Goal: Transaction & Acquisition: Register for event/course

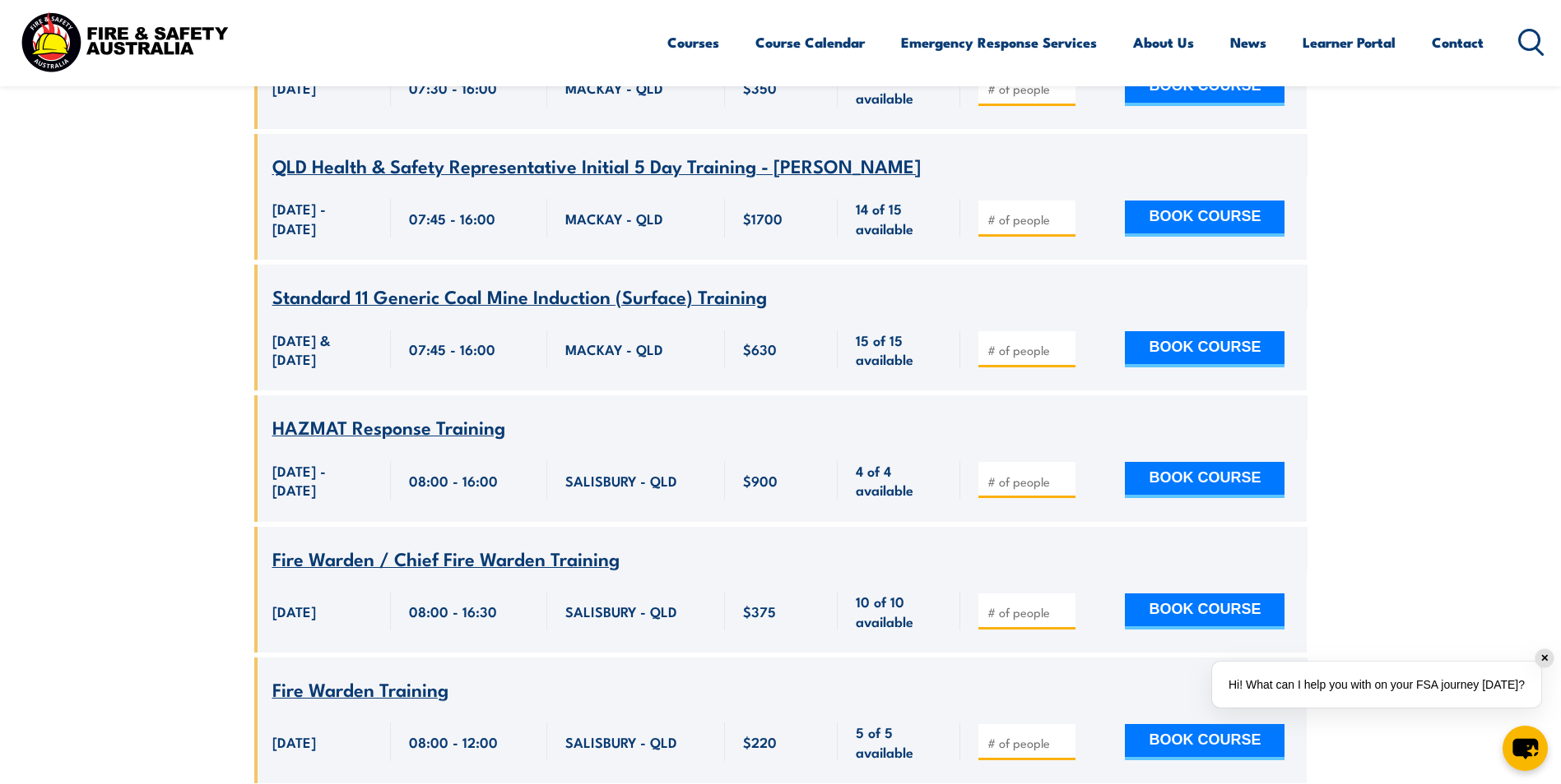
scroll to position [10656, 0]
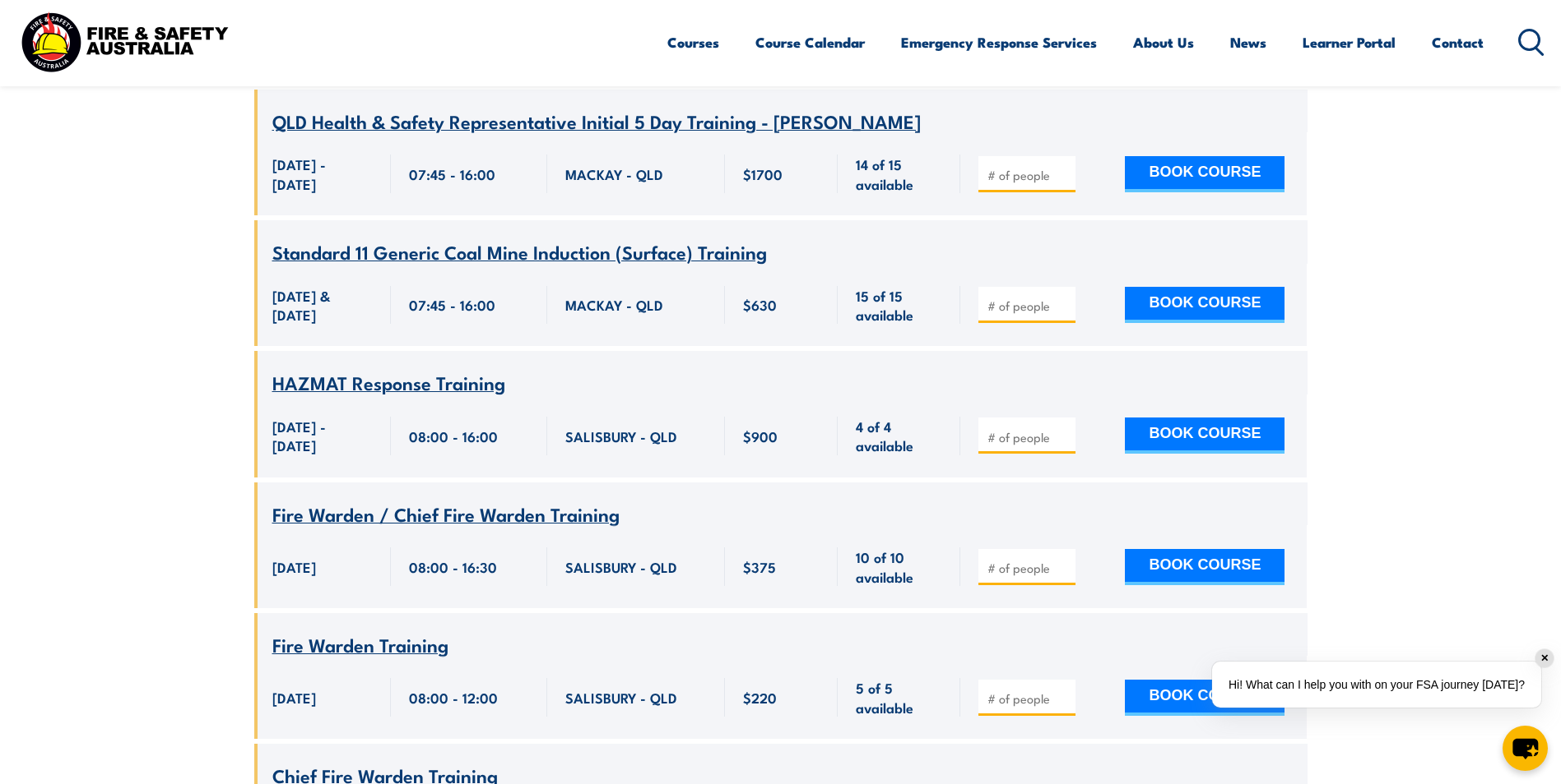
click at [826, 525] on div "$375" at bounding box center [781, 567] width 114 height 83
click at [1058, 549] on div at bounding box center [1027, 567] width 97 height 36
click at [1041, 549] on div at bounding box center [1027, 567] width 97 height 36
click at [1017, 560] on input "number" at bounding box center [1027, 568] width 82 height 17
click at [1064, 560] on input "1" at bounding box center [1027, 568] width 82 height 17
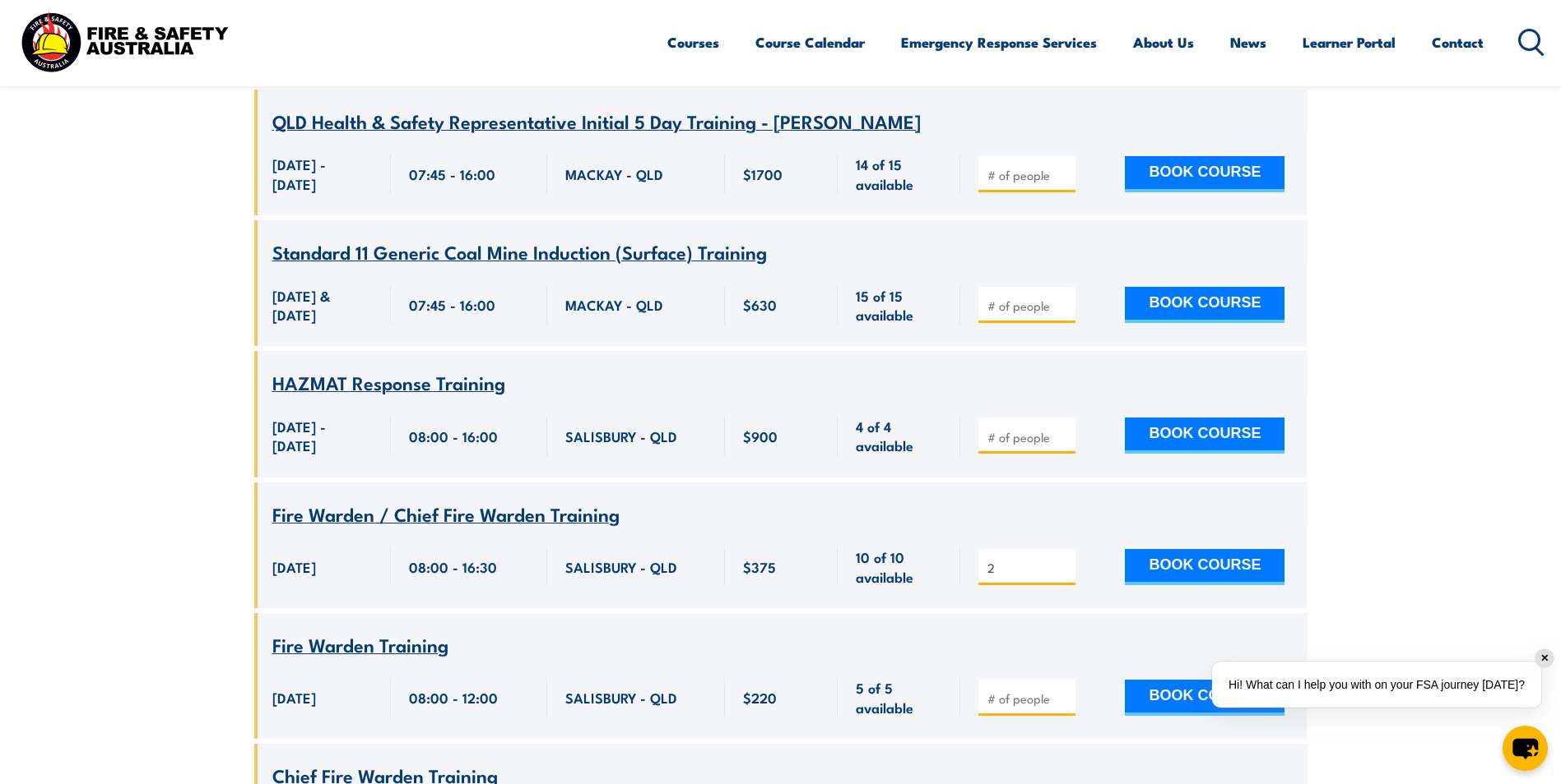
type input "2"
click at [1060, 560] on input "2" at bounding box center [1027, 568] width 82 height 17
click at [1220, 549] on button "BOOK COURSE" at bounding box center [1204, 567] width 160 height 36
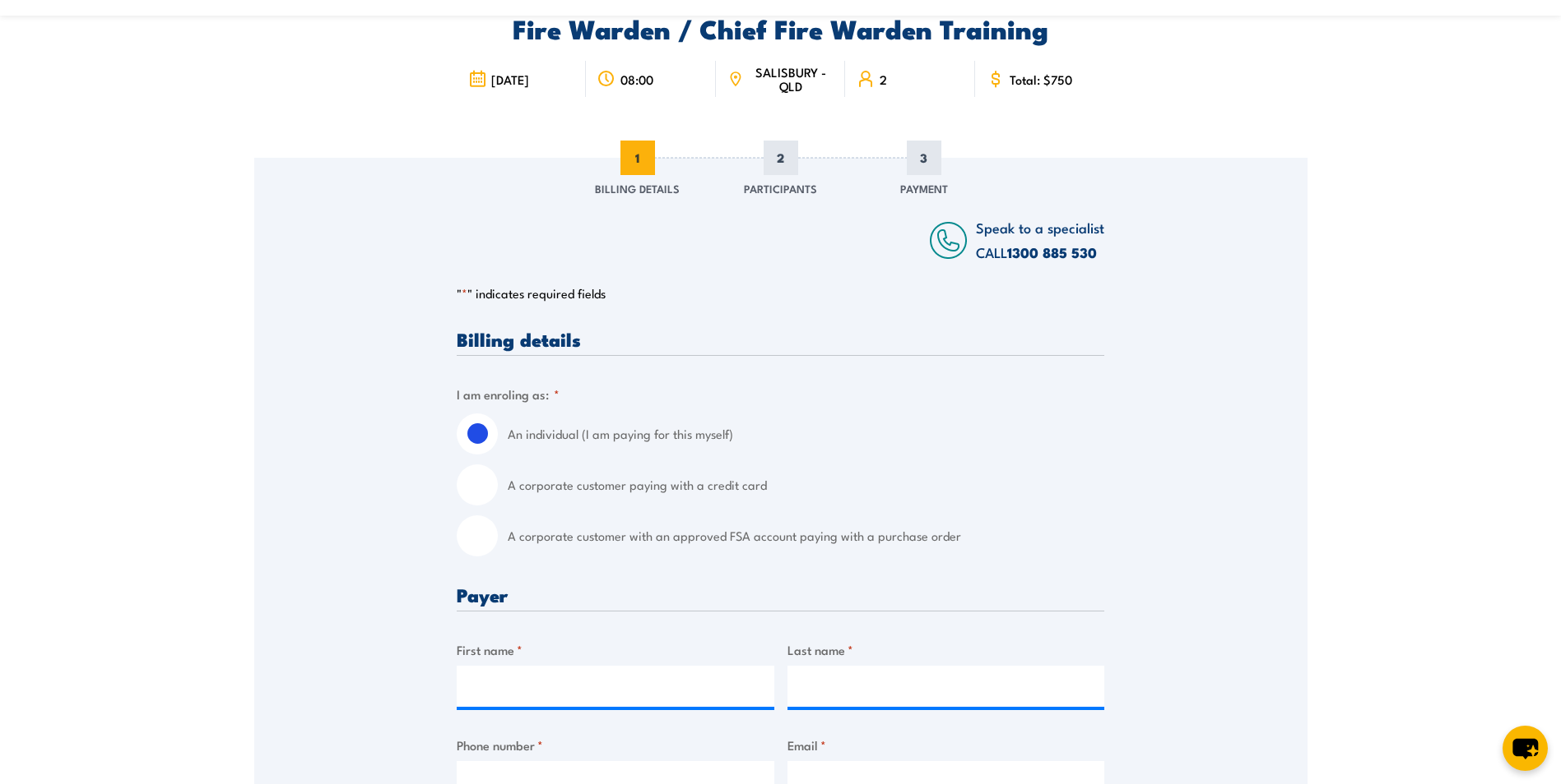
scroll to position [164, 0]
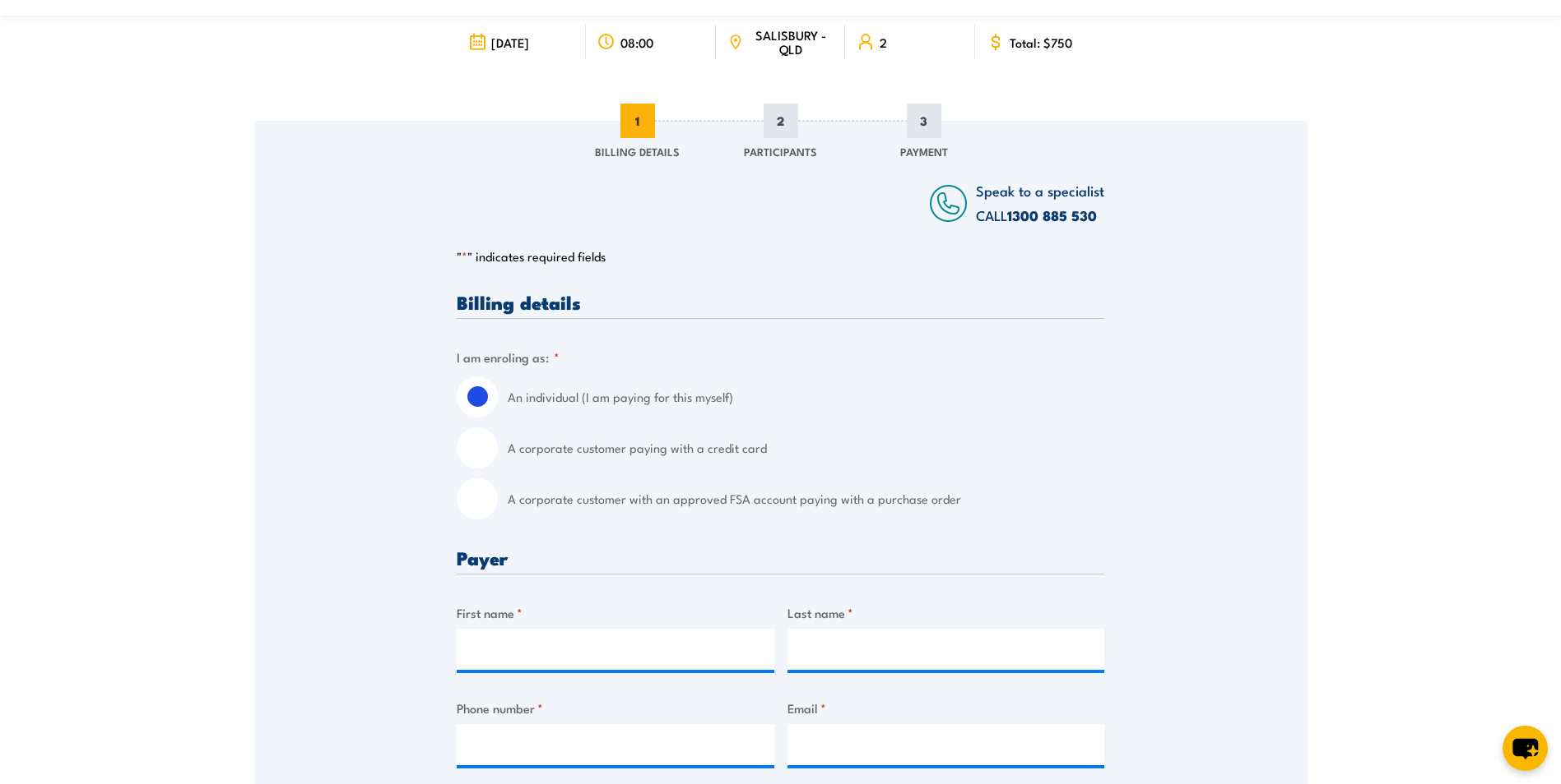
click at [479, 441] on input "A corporate customer paying with a credit card" at bounding box center [477, 448] width 42 height 41
radio input "true"
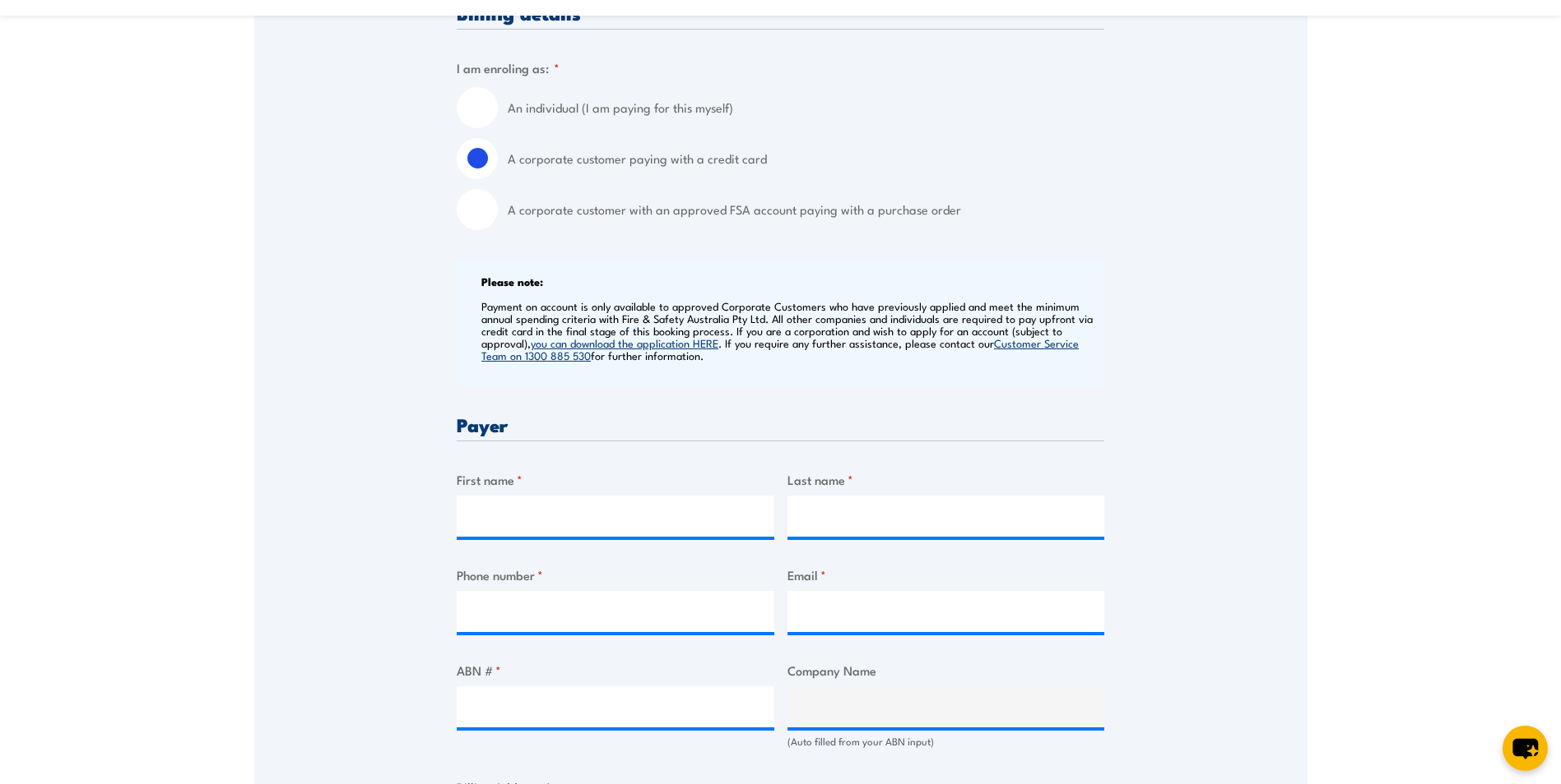
scroll to position [494, 0]
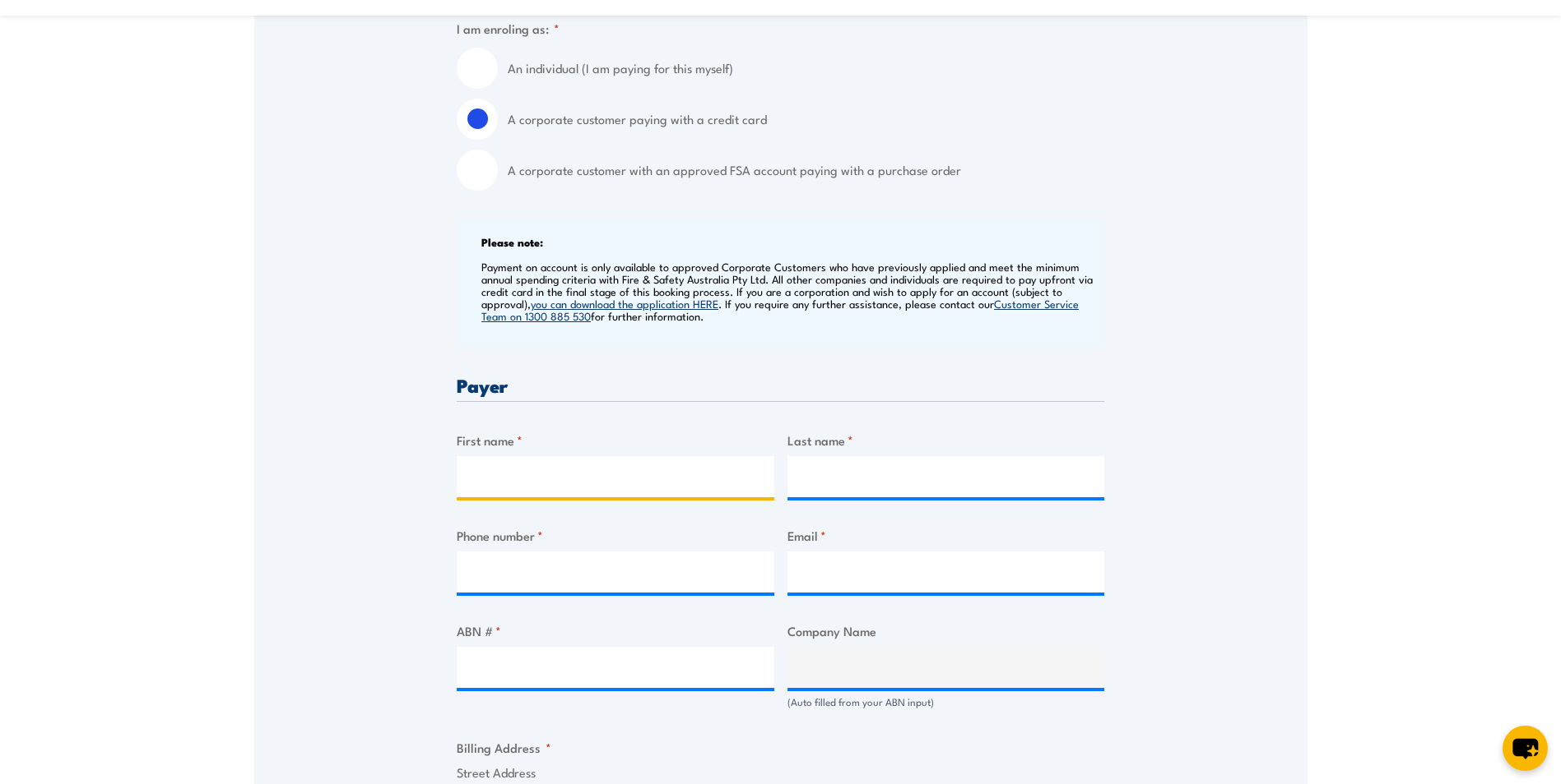
click at [500, 460] on input "First name *" at bounding box center [615, 477] width 317 height 41
type input "Sarah-Jane"
type input "Bussey"
type input "0749526557"
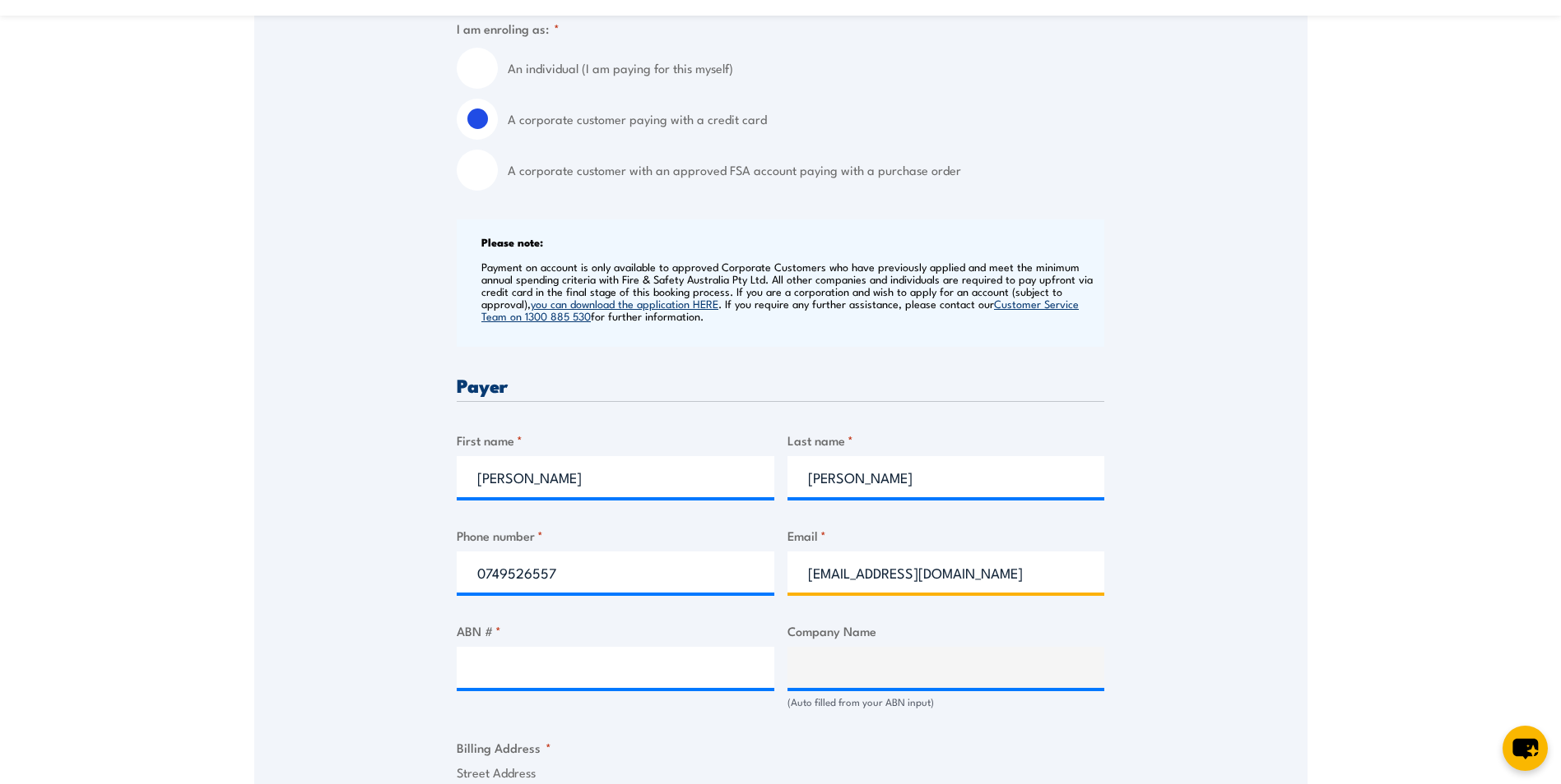
drag, startPoint x: 955, startPoint y: 575, endPoint x: 865, endPoint y: 580, distance: 90.1
click at [865, 580] on input "sbussey@cqfms.com.au" at bounding box center [945, 572] width 317 height 41
type input "sbussey@fms-group.com.au"
click at [1217, 592] on div "Speak to a specialist CALL 1300 885 530 CALL 1300 885 530 " * " indicates requi…" at bounding box center [781, 683] width 1053 height 1784
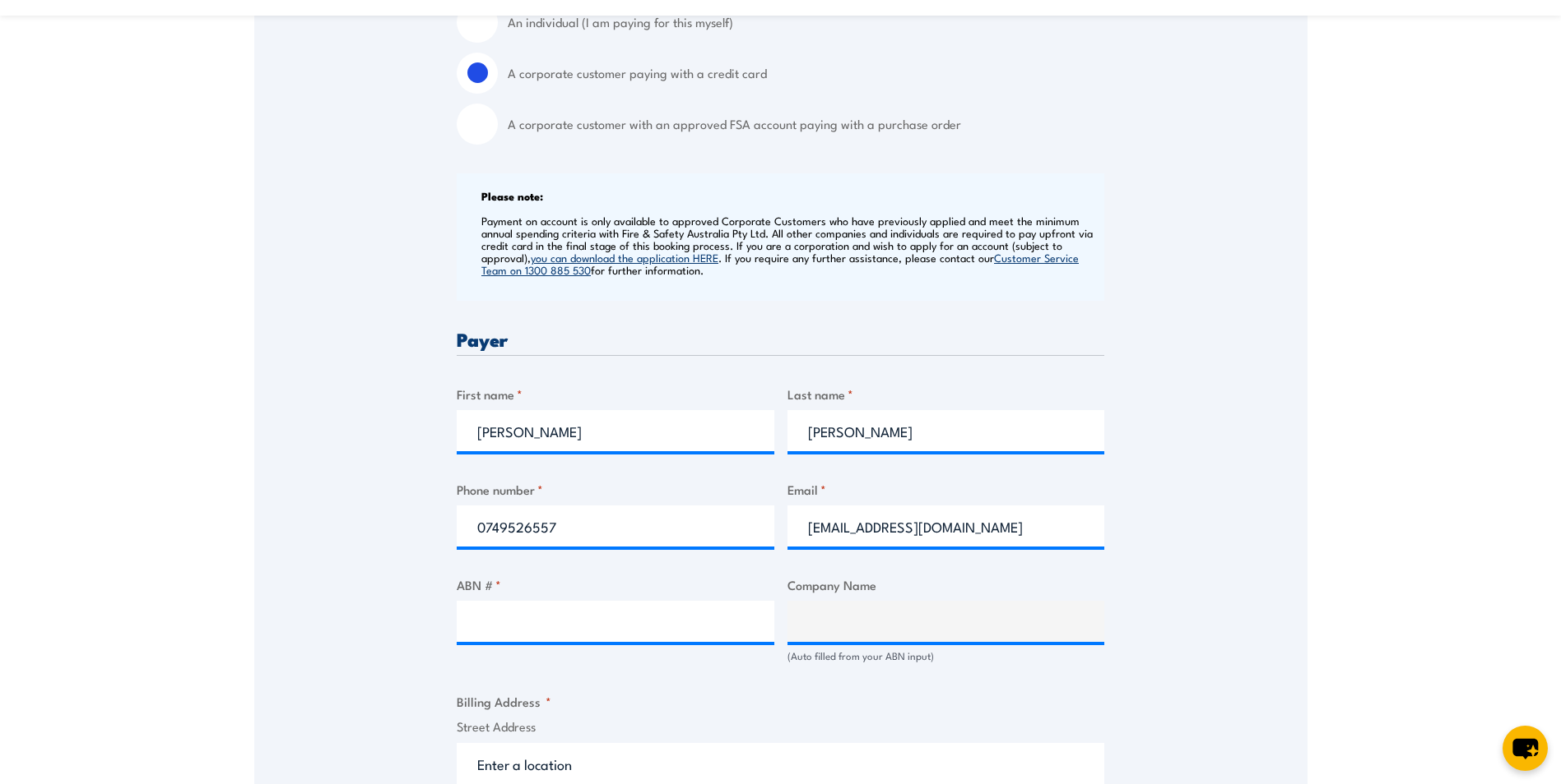
scroll to position [576, 0]
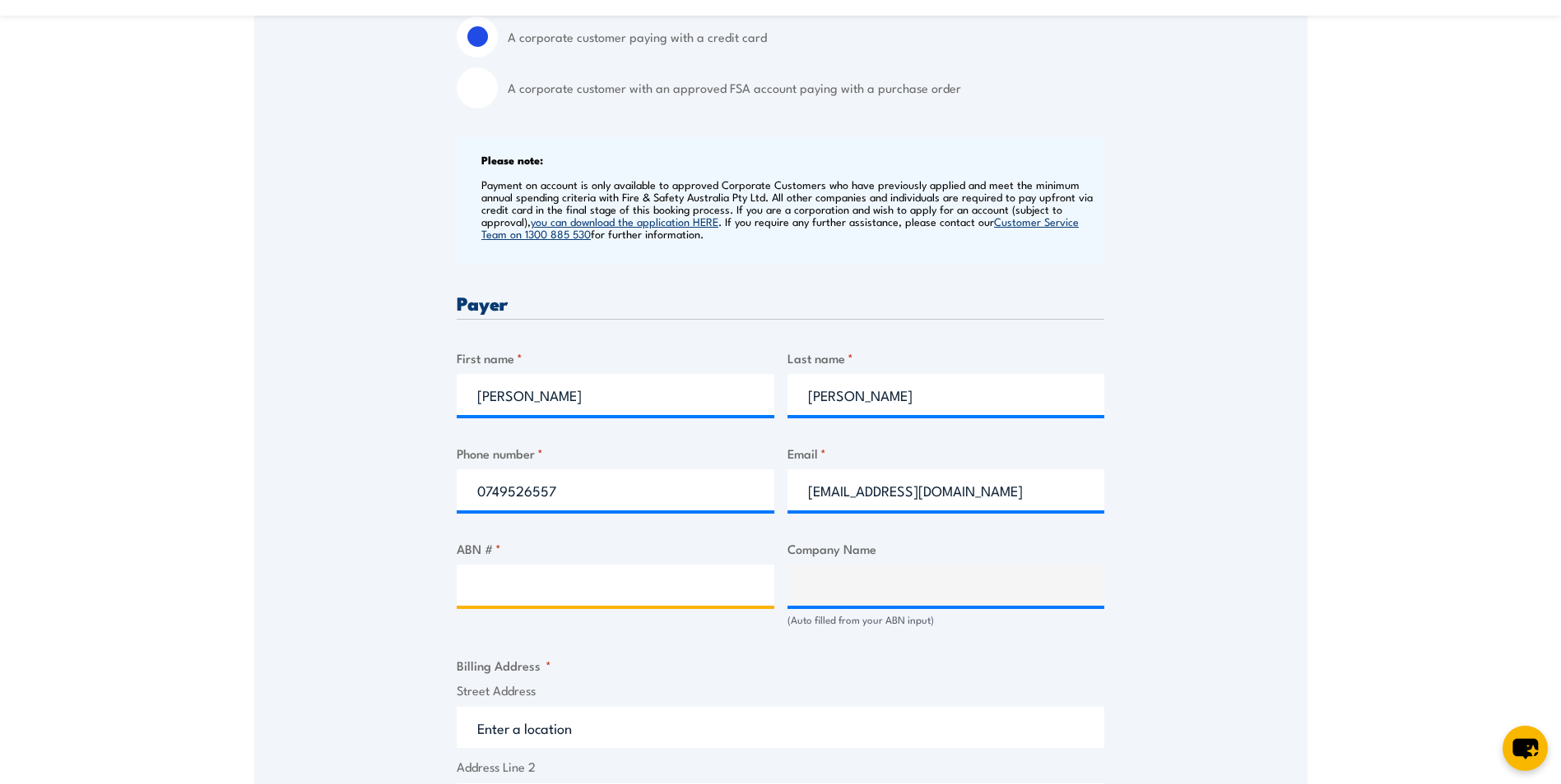
click at [596, 588] on input "ABN # *" at bounding box center [615, 585] width 317 height 41
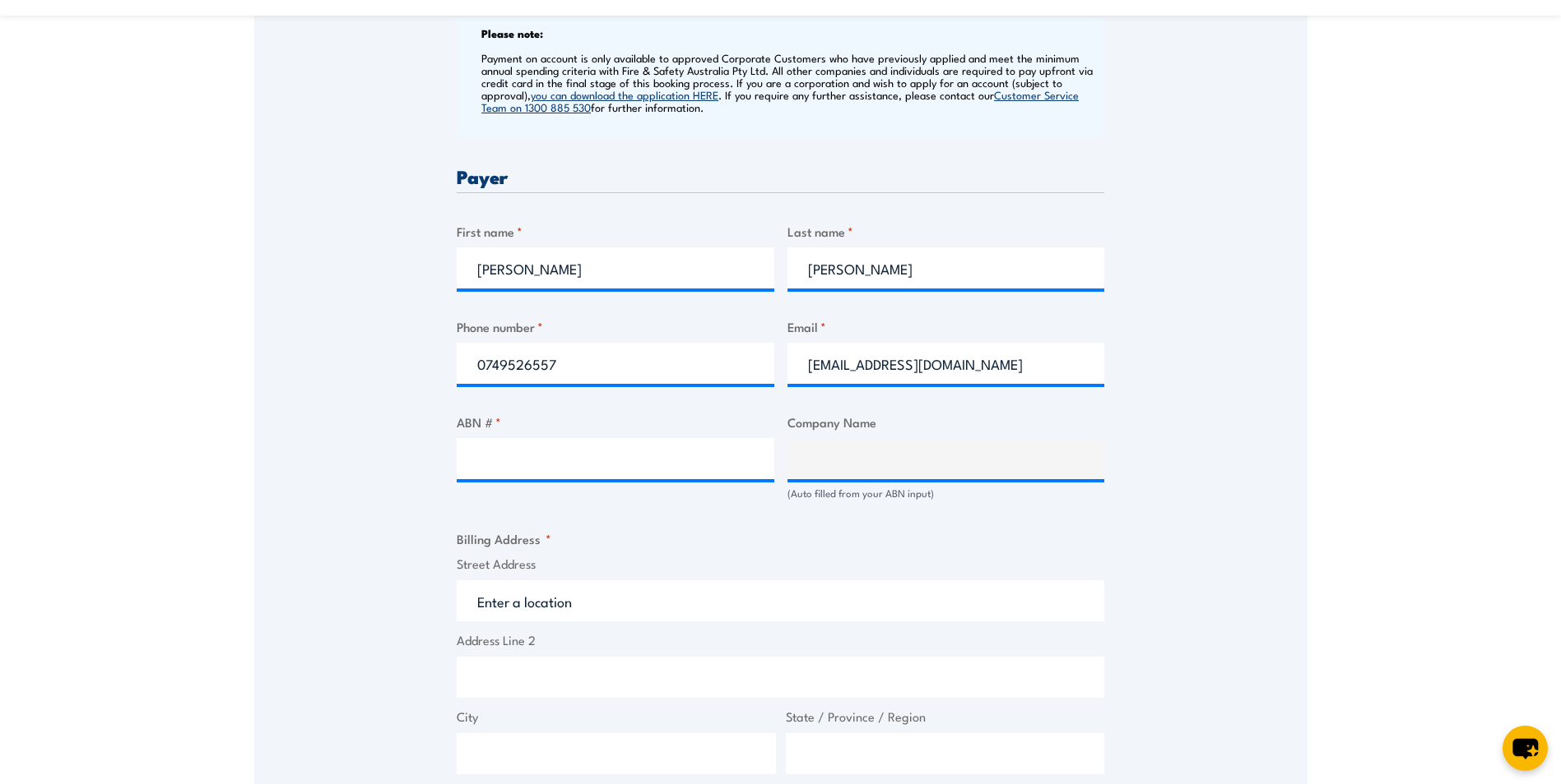
scroll to position [740, 0]
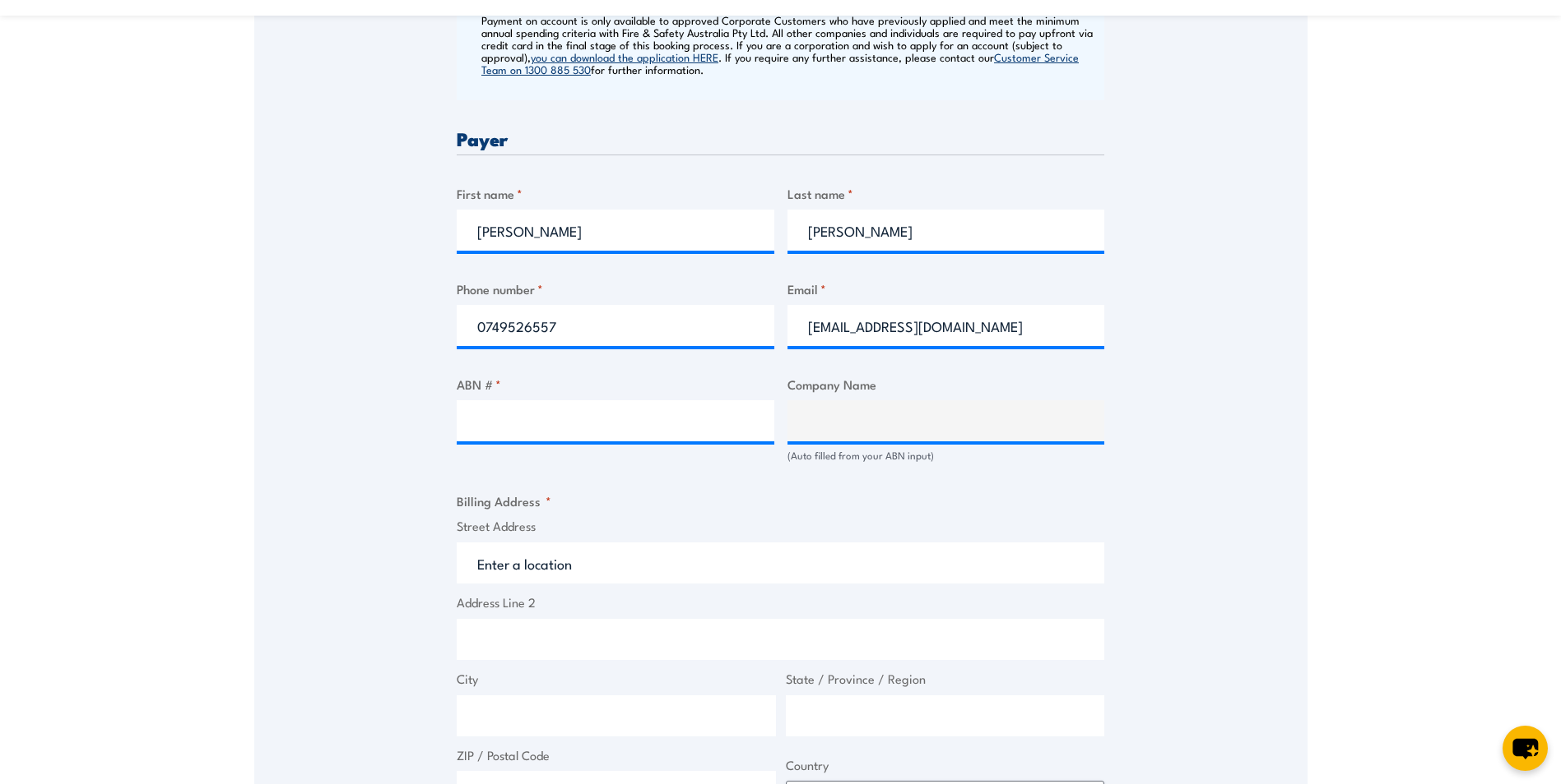
click at [549, 558] on input "Street Address" at bounding box center [780, 563] width 648 height 41
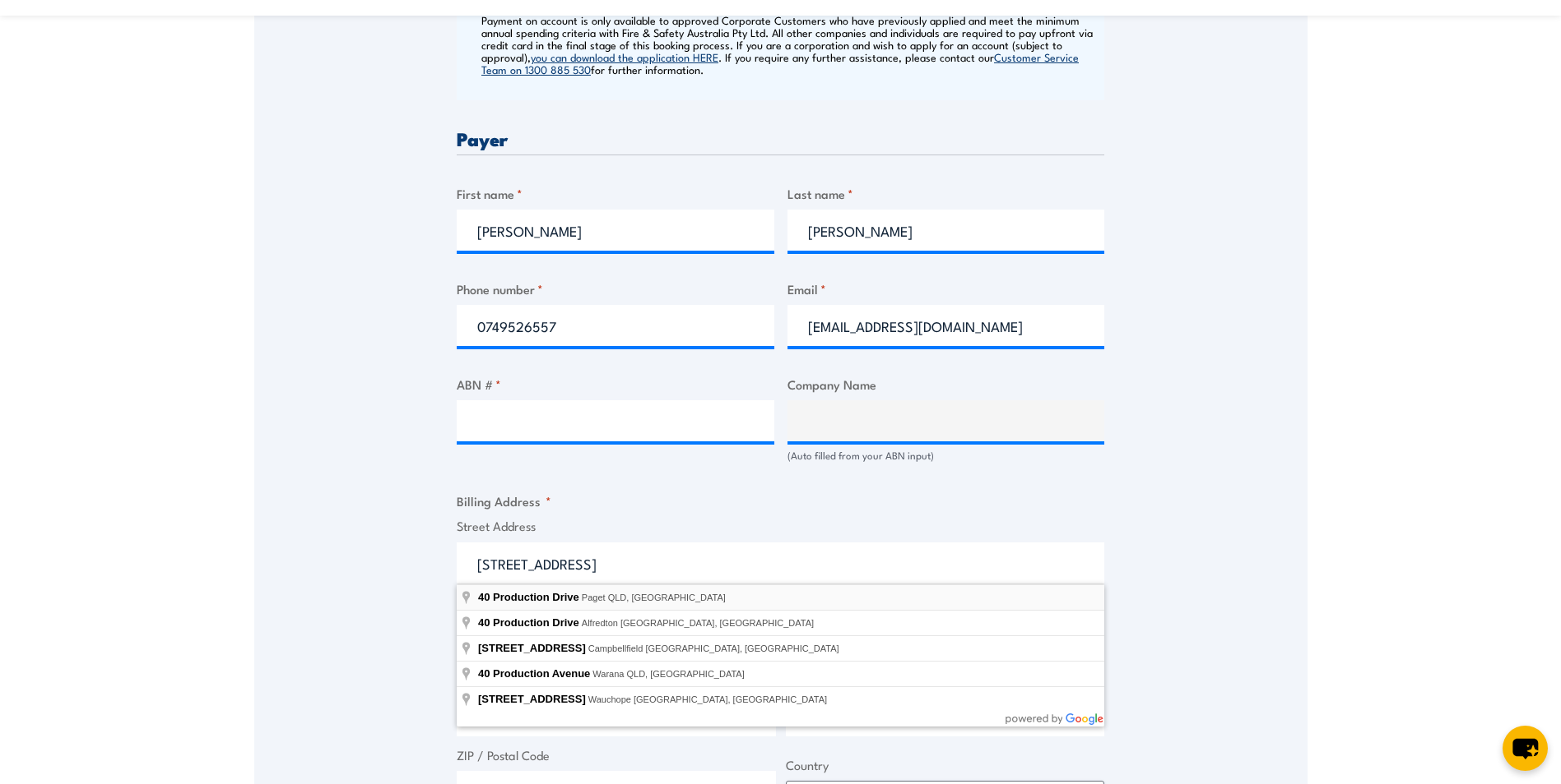
type input "40 Production Drive, Paget QLD, Australia"
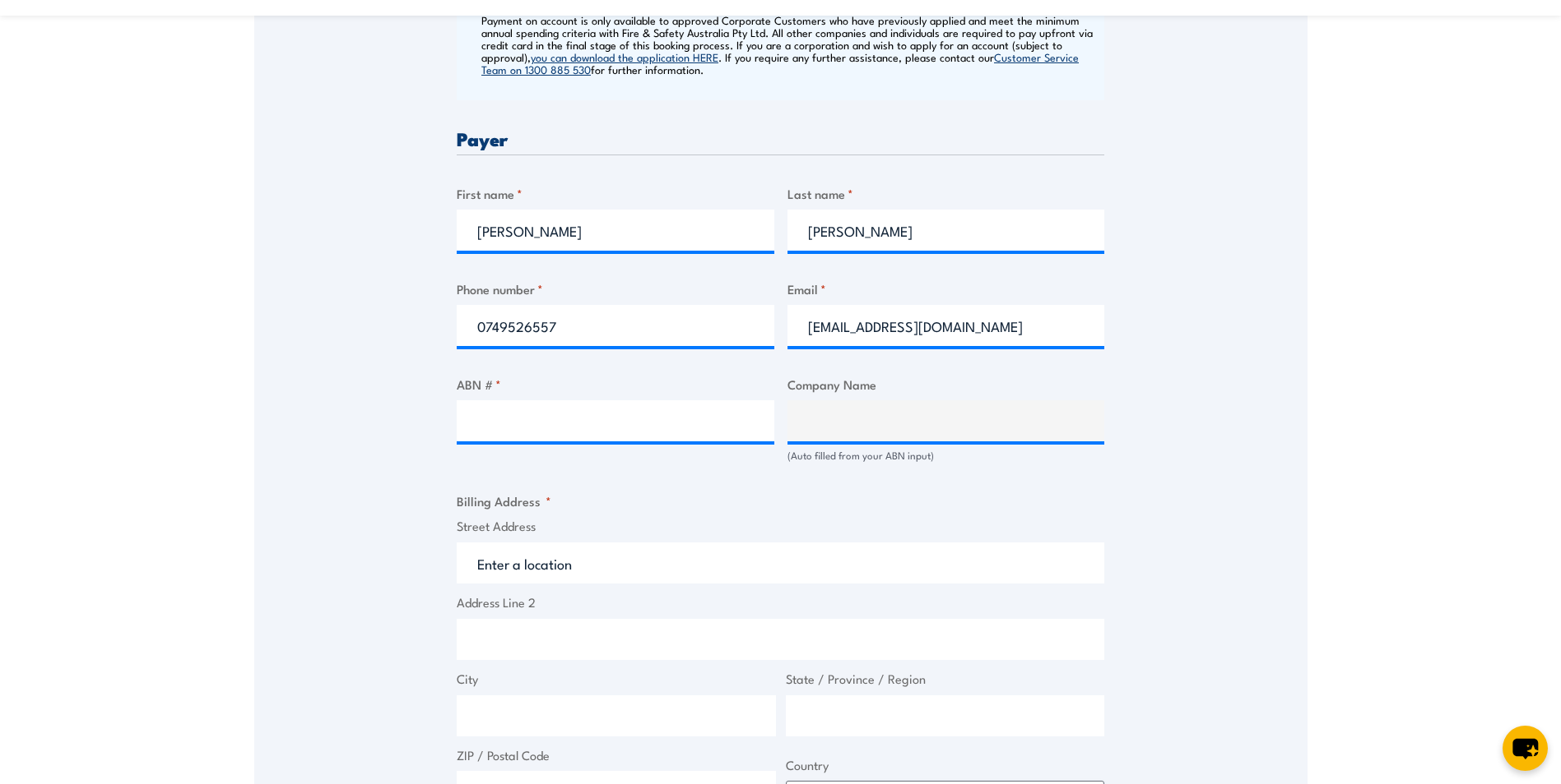
type input "40 Production Dr"
type input "Paget"
type input "Queensland"
type input "4740"
select select "Australia"
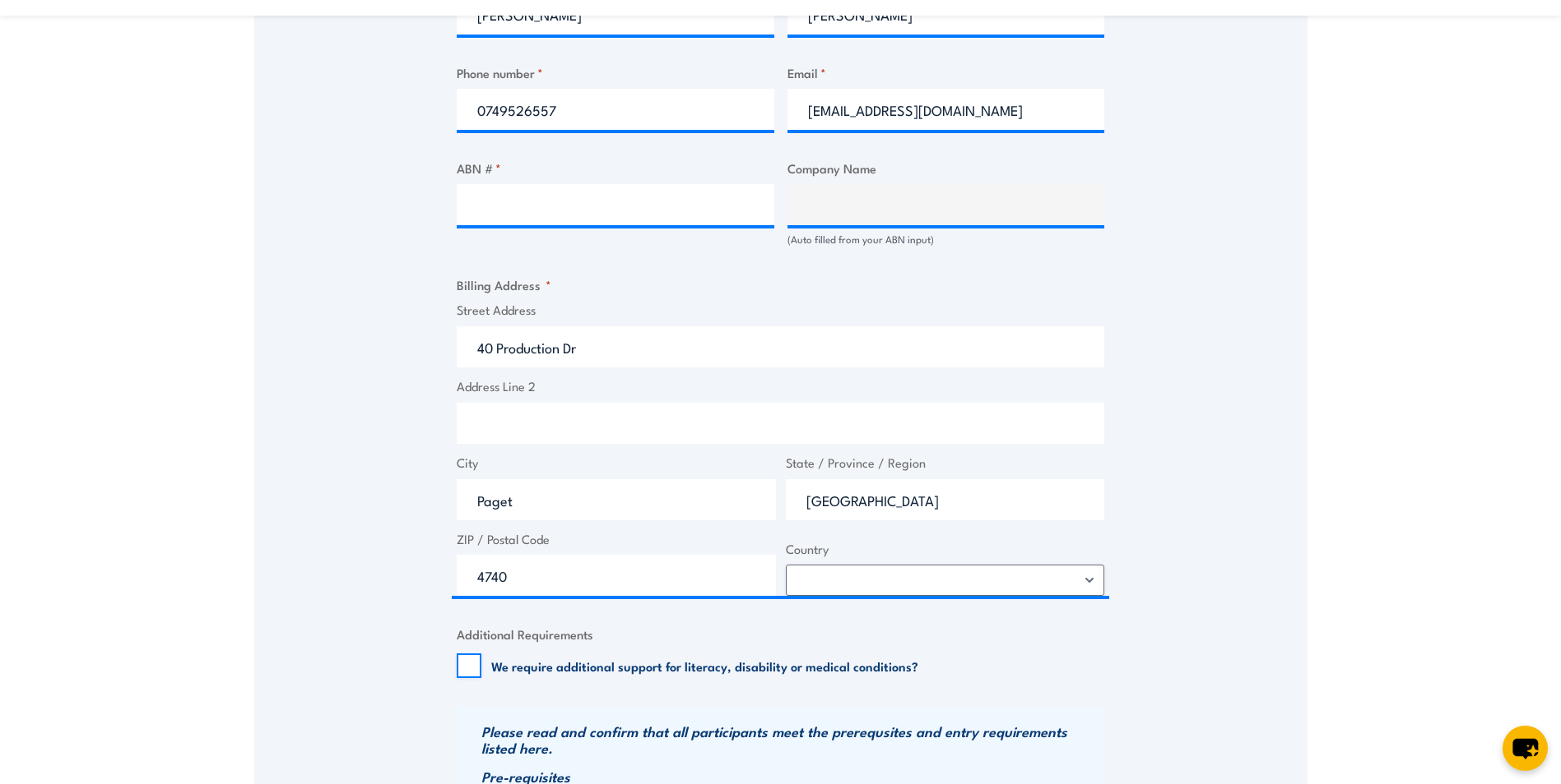
scroll to position [986, 0]
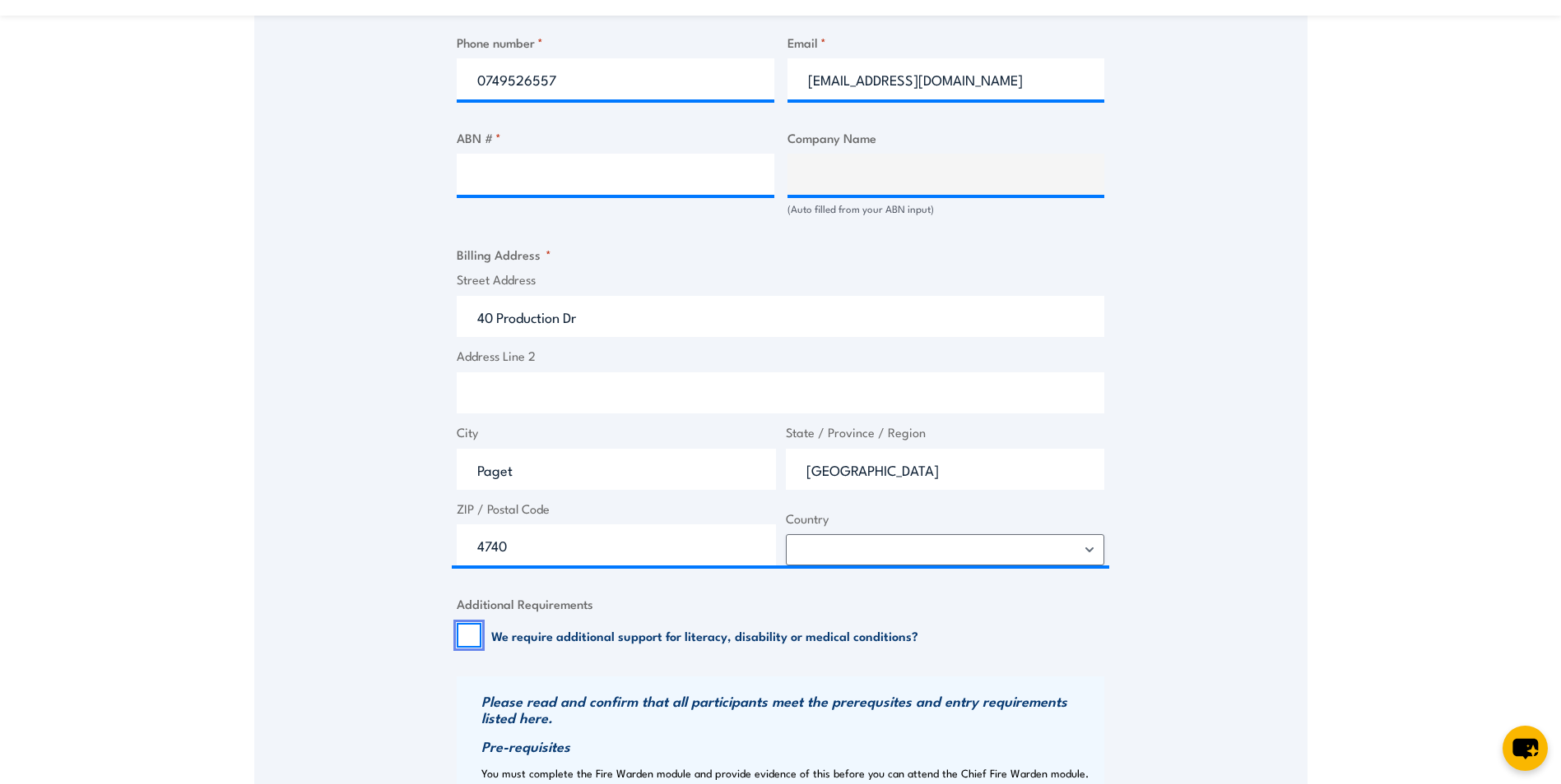
click at [474, 635] on input "We require additional support for literacy, disability or medical conditions?" at bounding box center [469, 636] width 25 height 25
checkbox input "false"
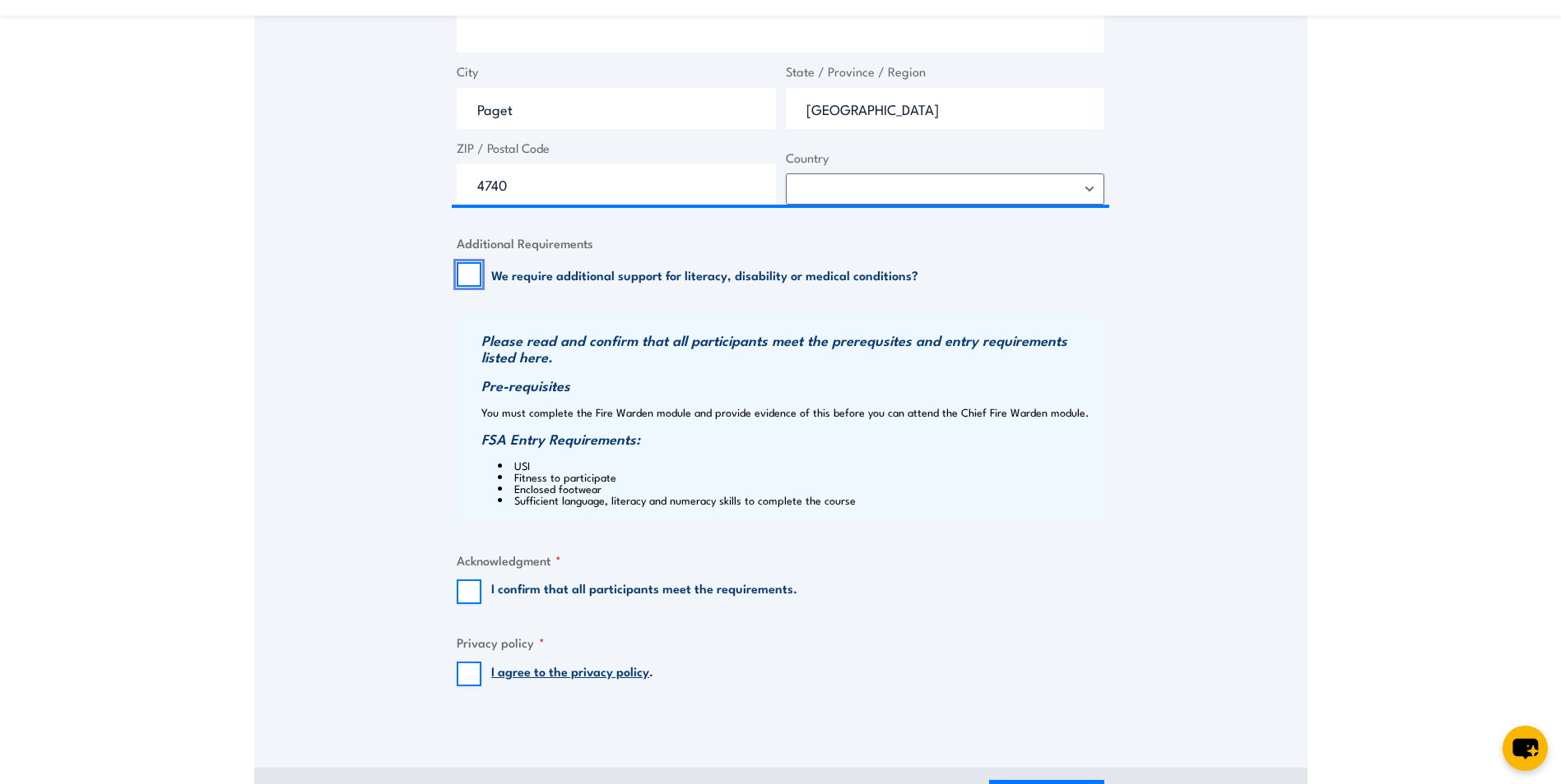
scroll to position [1398, 0]
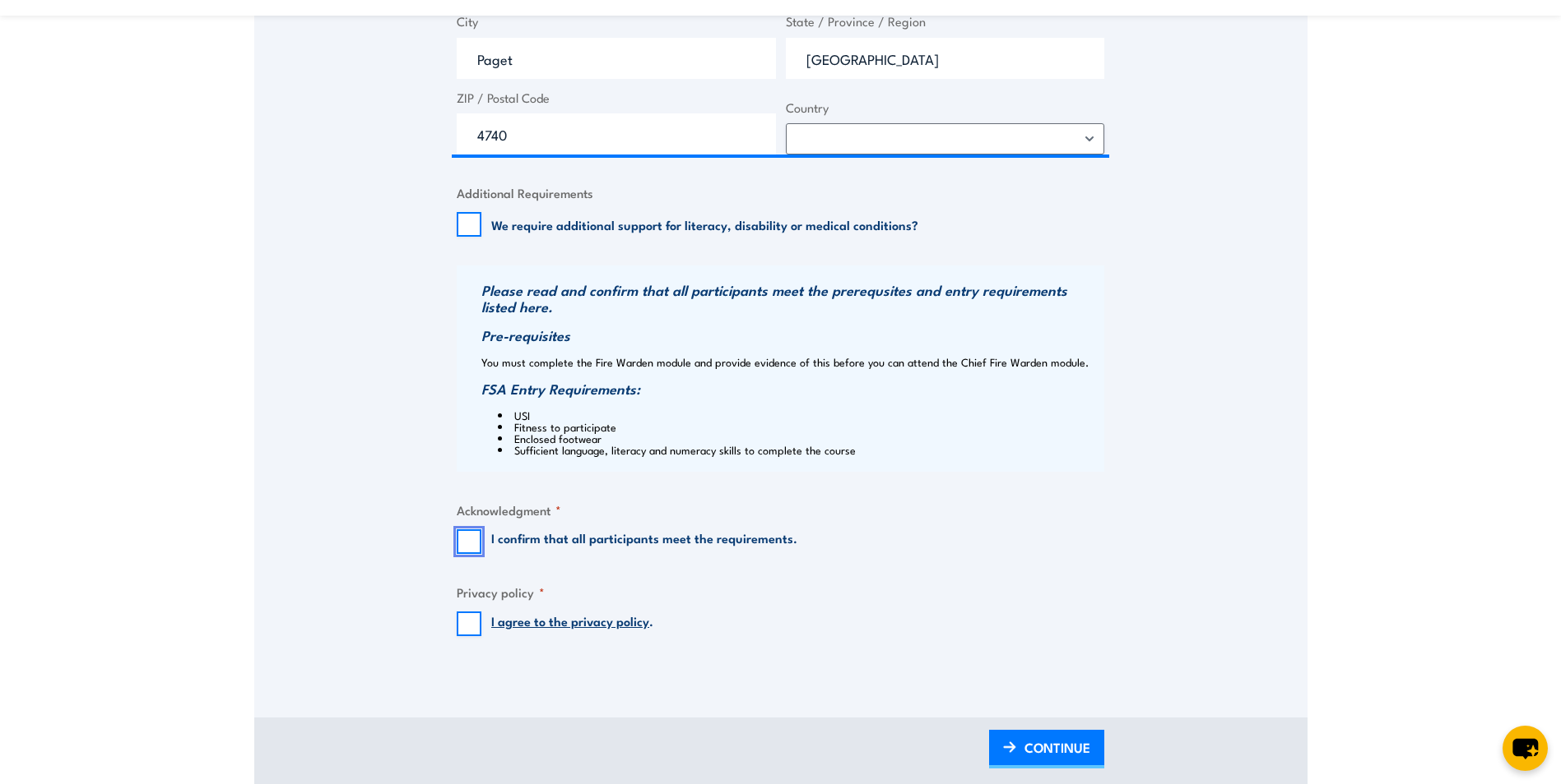
click at [462, 546] on input "I confirm that all participants meet the requirements." at bounding box center [469, 542] width 25 height 25
checkbox input "true"
click at [479, 626] on input "I agree to the privacy policy ." at bounding box center [469, 624] width 25 height 25
checkbox input "true"
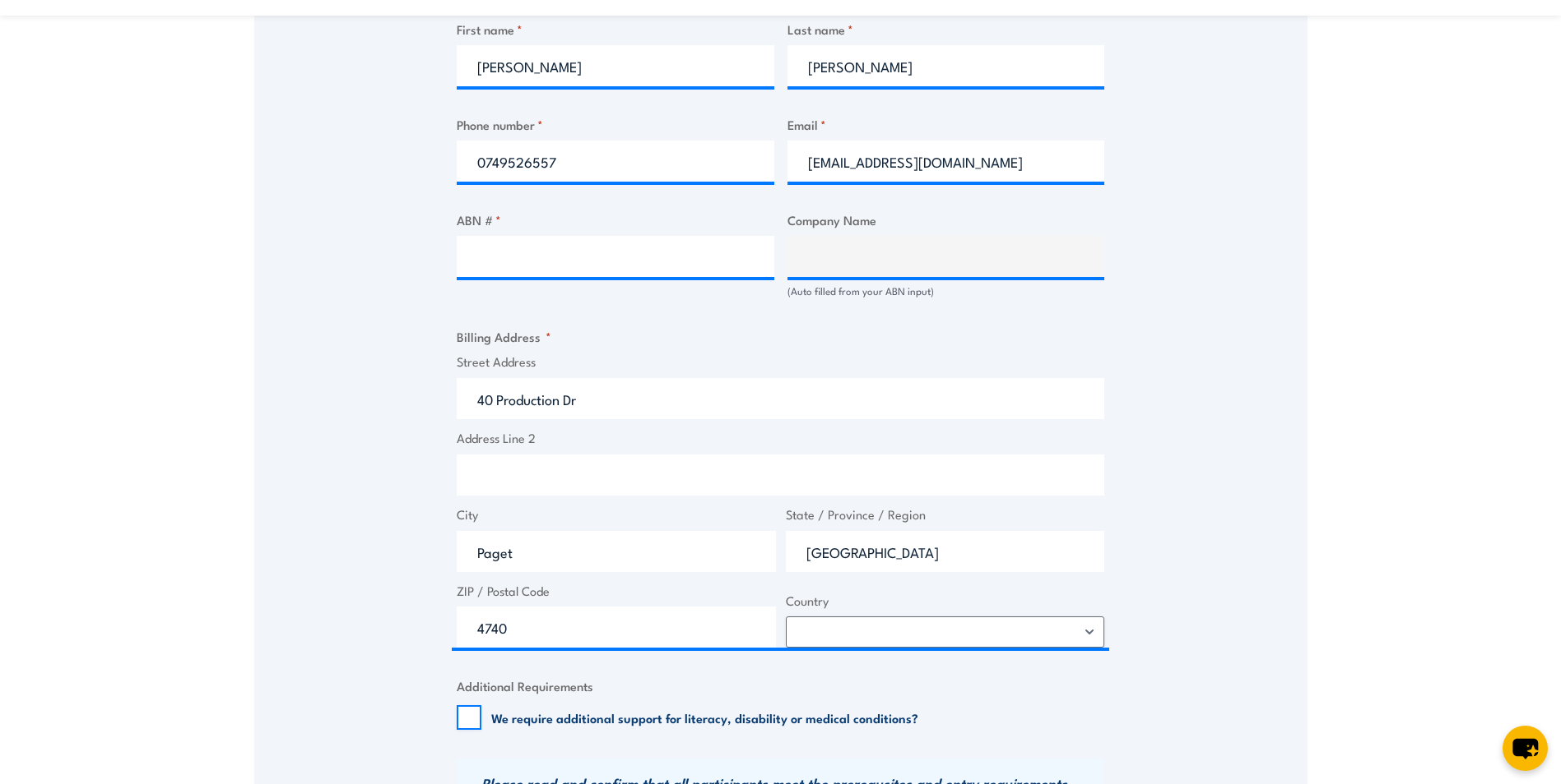
scroll to position [822, 0]
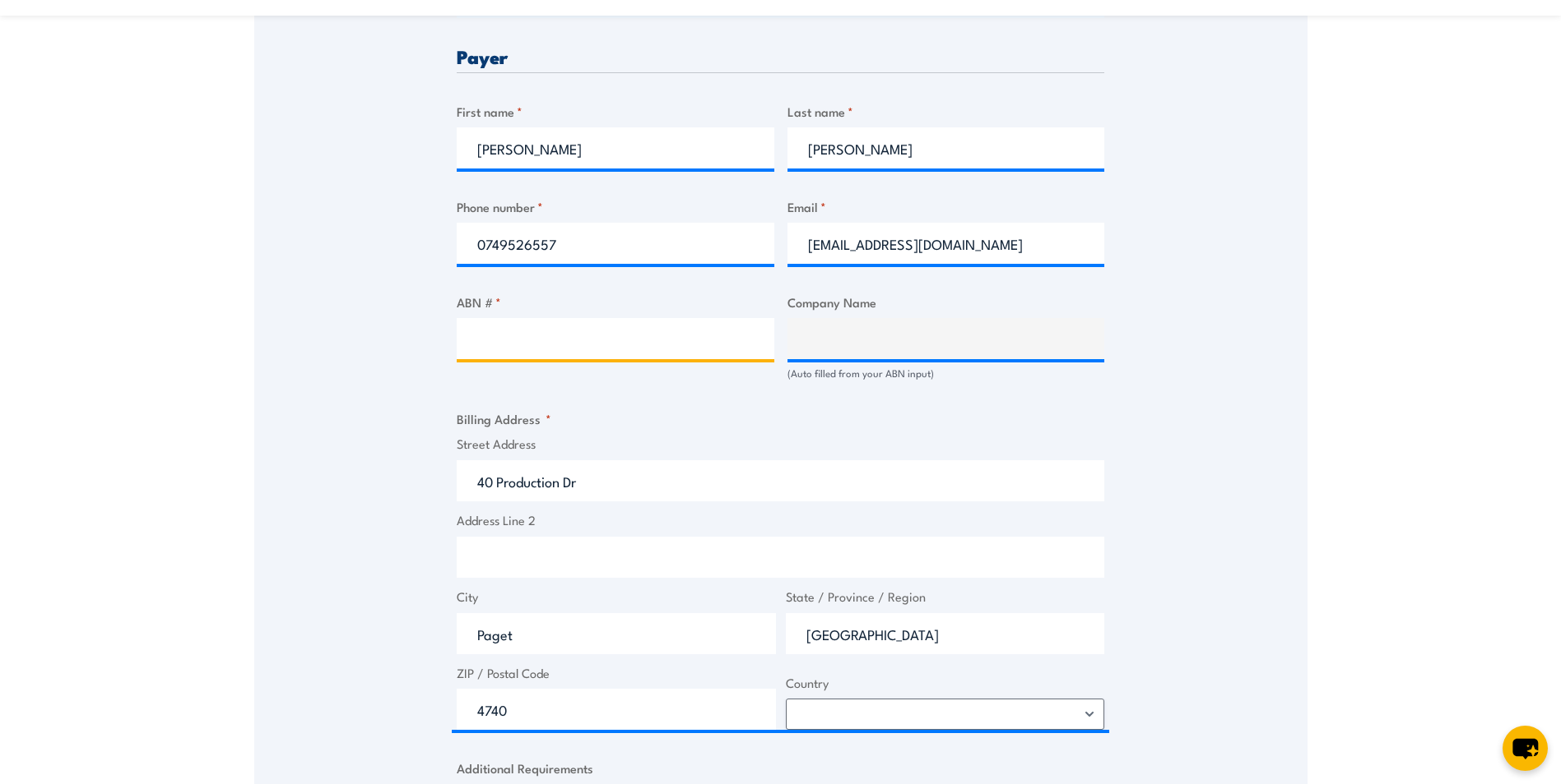
click at [650, 336] on input "ABN # *" at bounding box center [615, 338] width 317 height 41
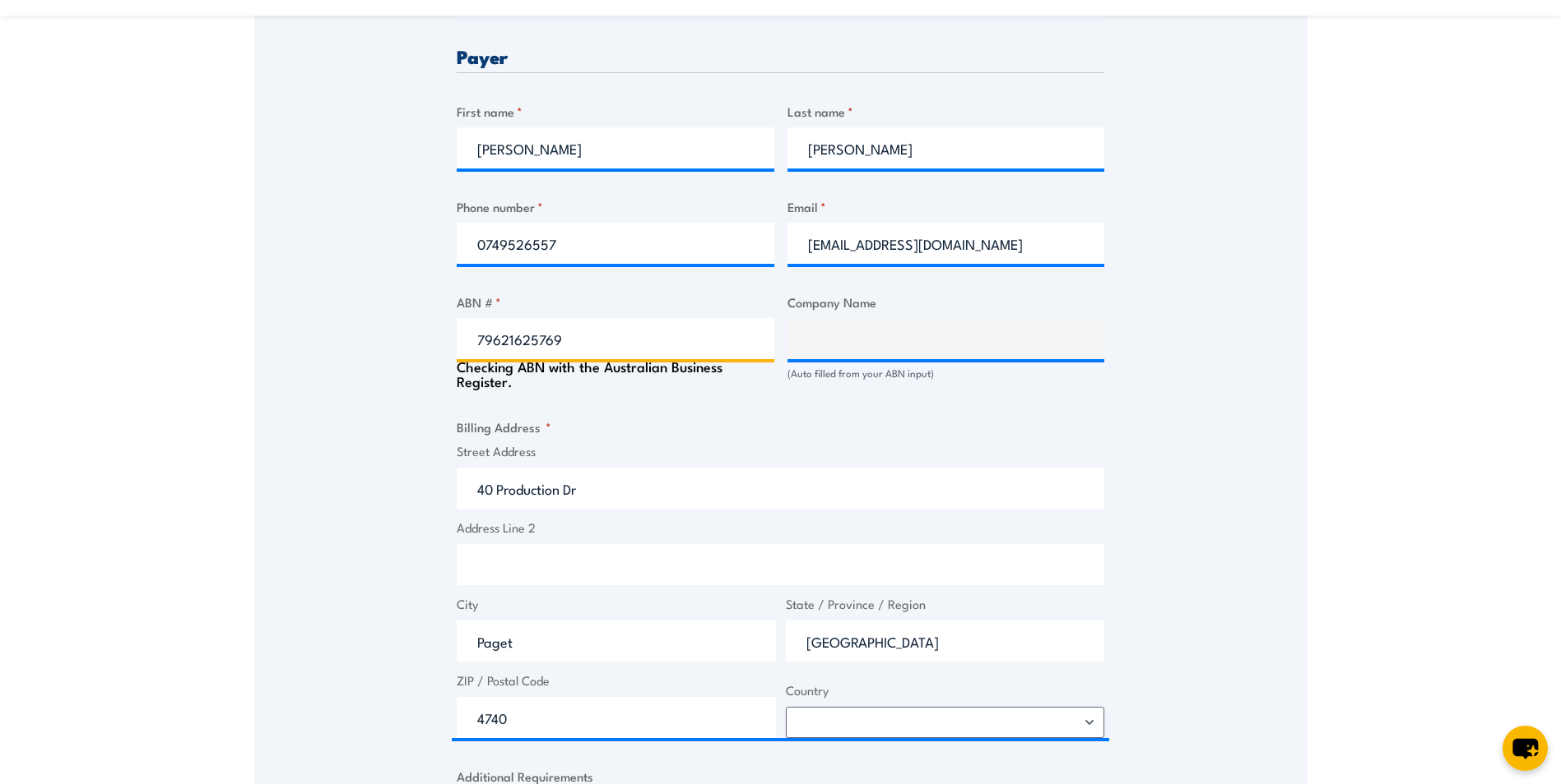
type input "79621625769"
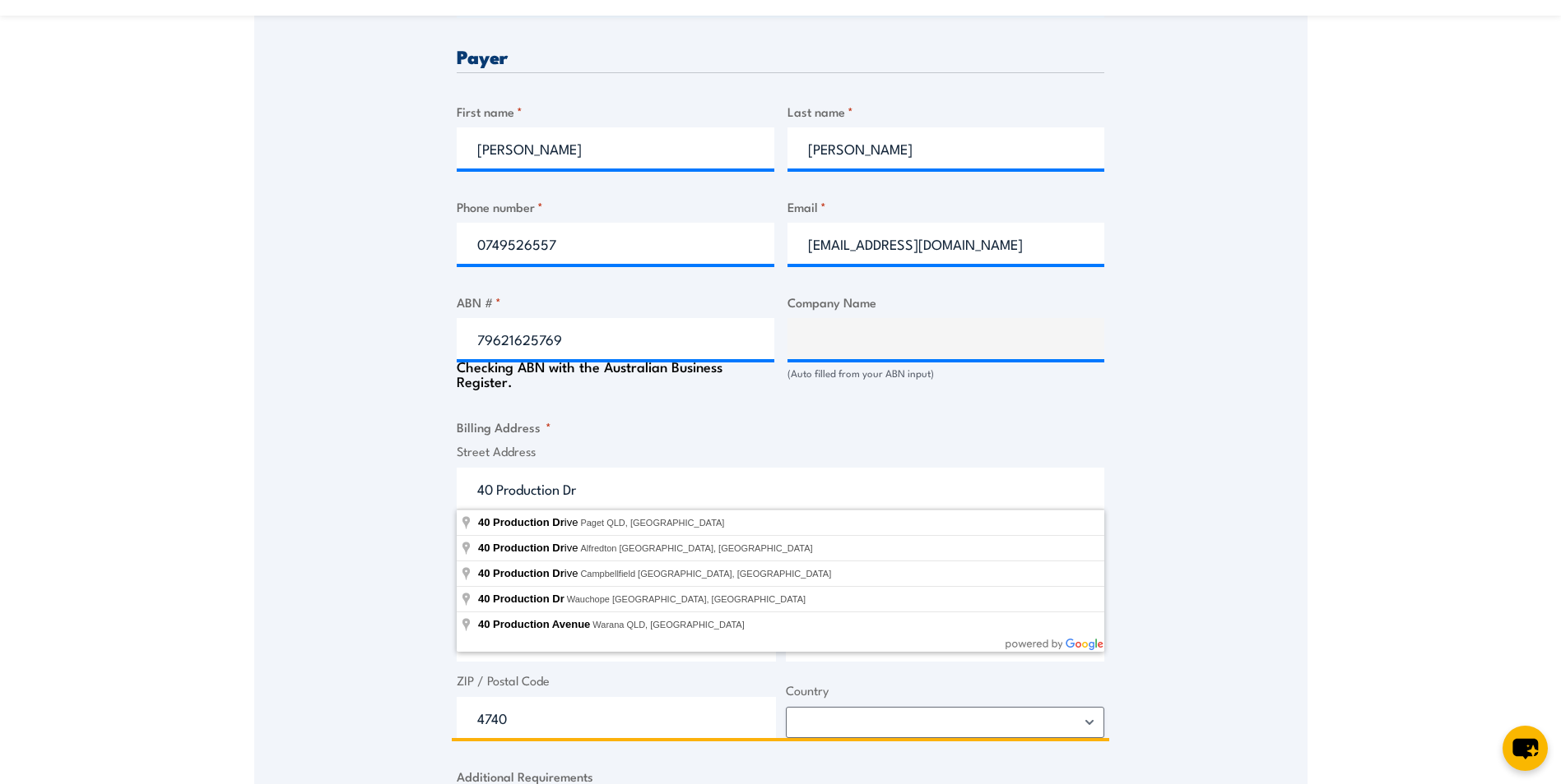
type input "FMS GROUP OPERATIONS PTY LTD"
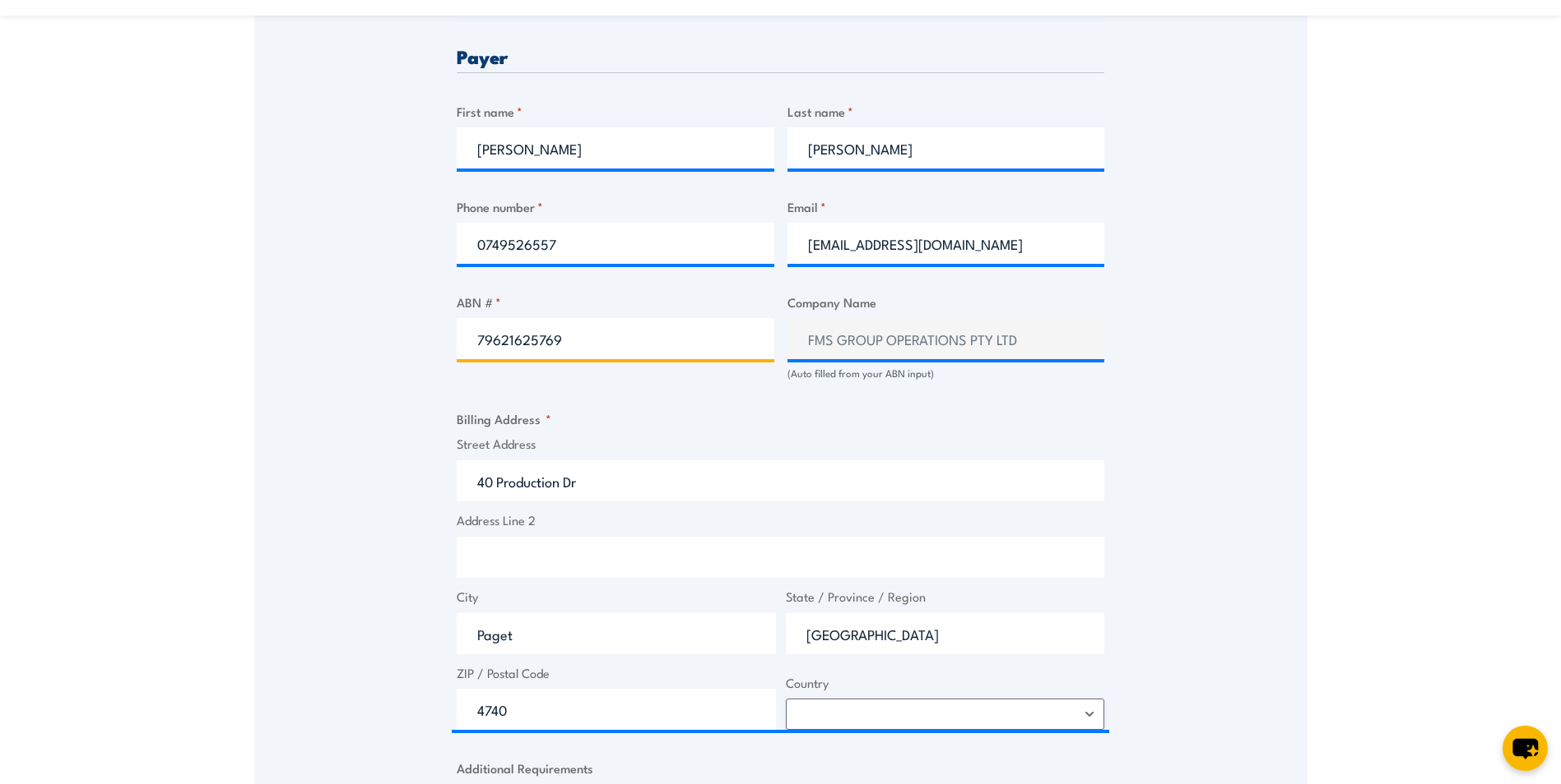
click at [736, 341] on input "79621625769" at bounding box center [615, 338] width 317 height 41
click at [1018, 405] on div "Billing details I am enroling as: * An individual (I am paying for this myself)…" at bounding box center [780, 438] width 648 height 1606
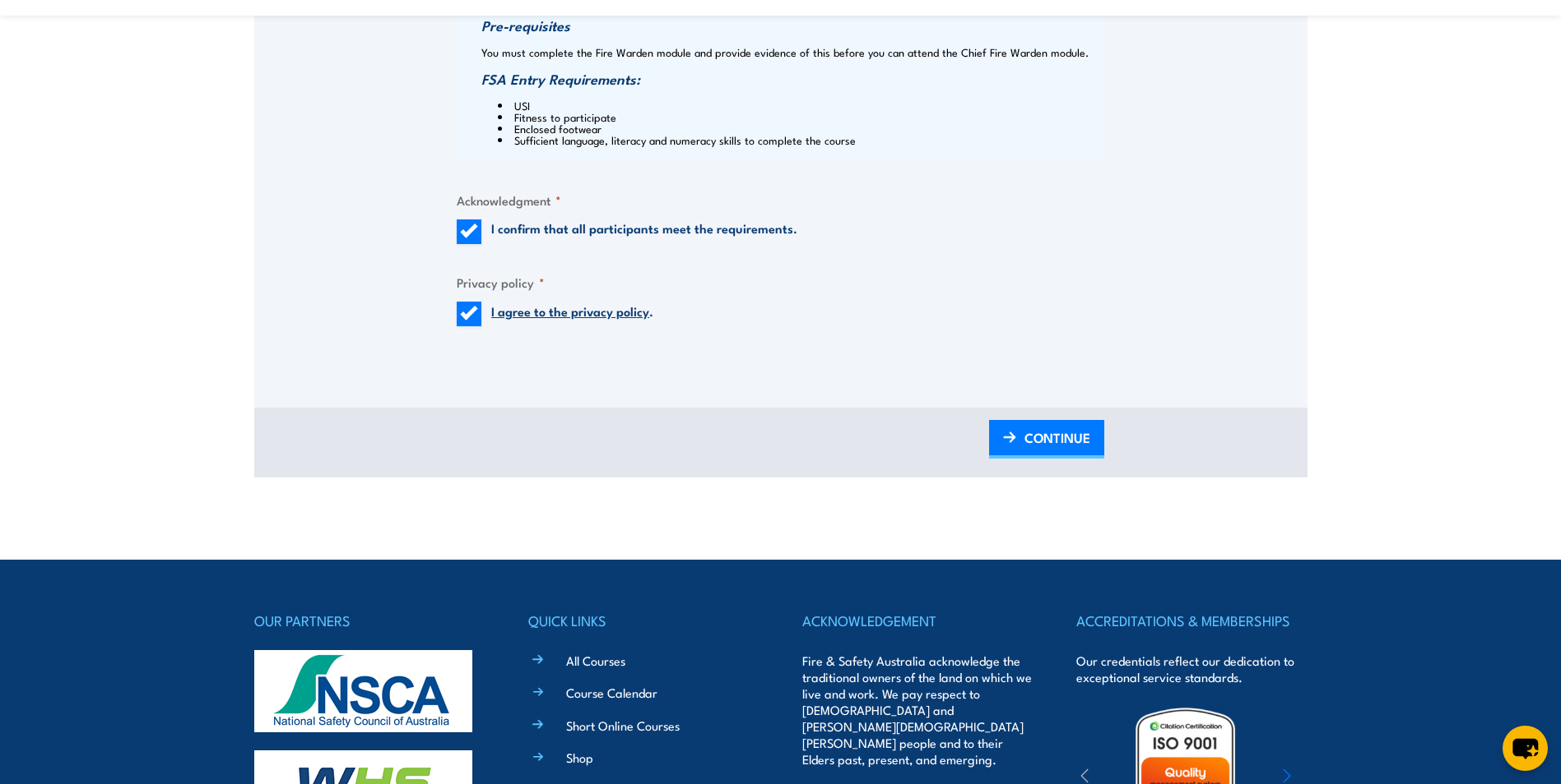
scroll to position [1727, 0]
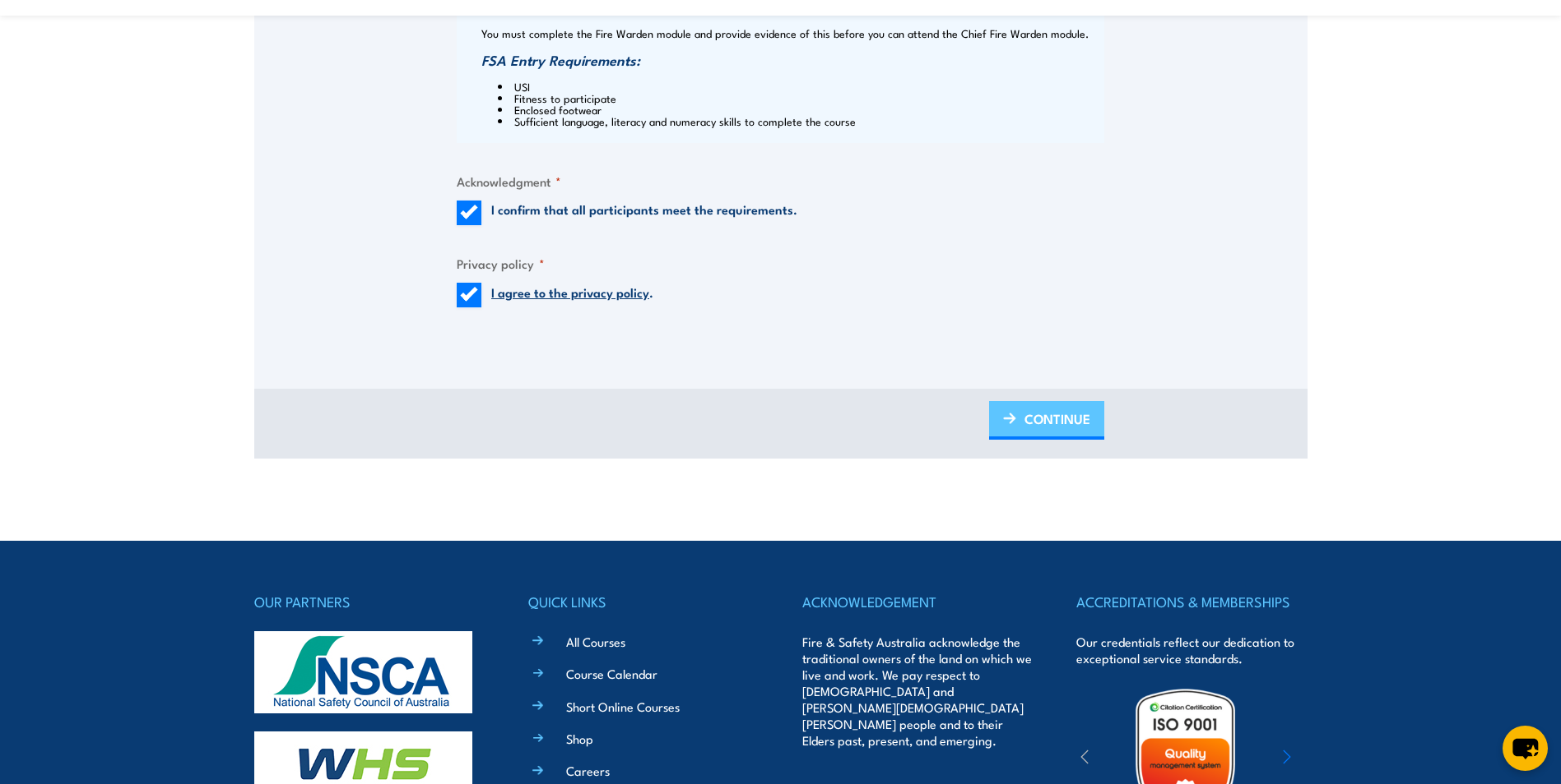
click at [1013, 429] on link "CONTINUE" at bounding box center [1046, 420] width 115 height 39
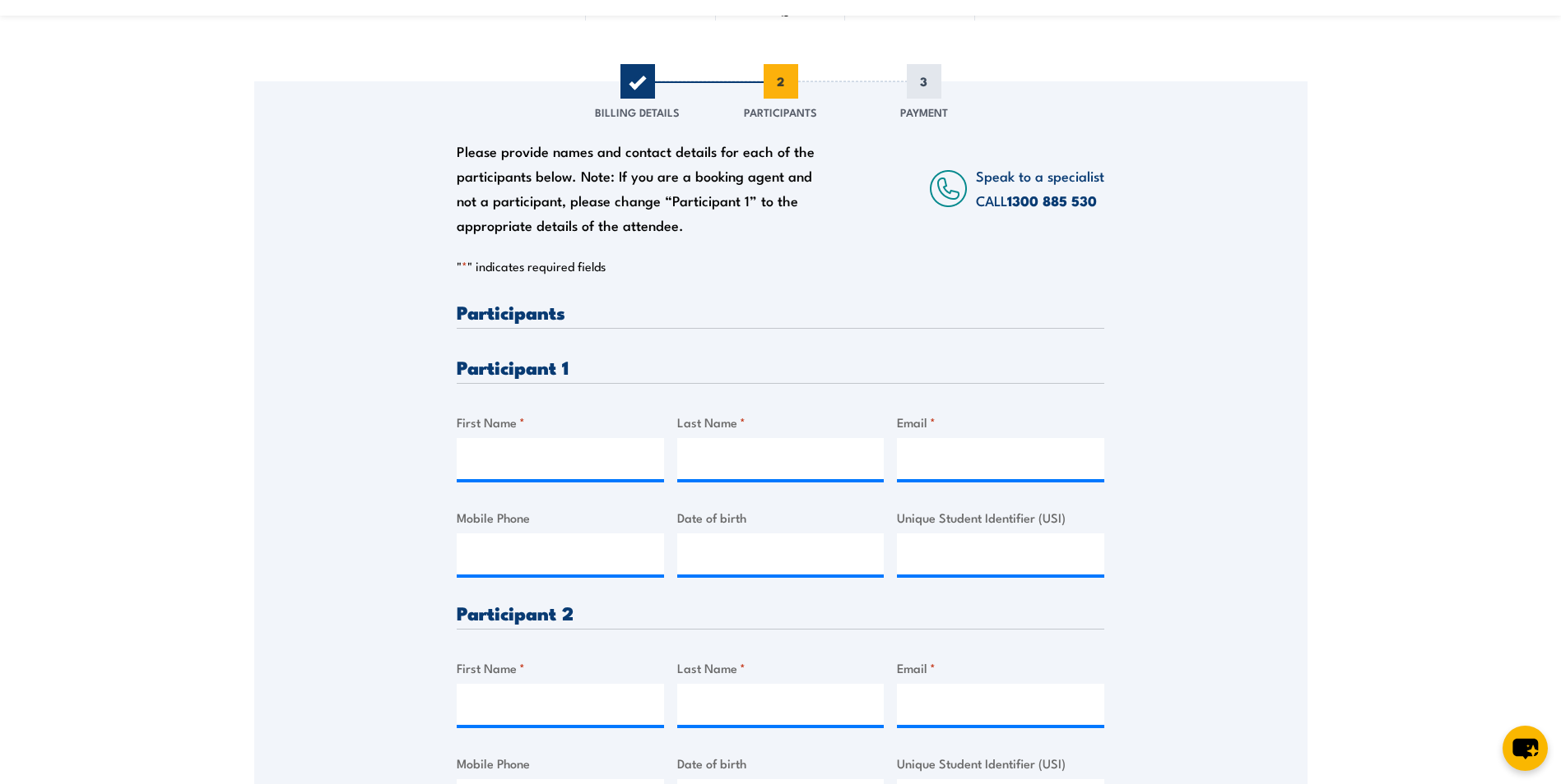
scroll to position [246, 0]
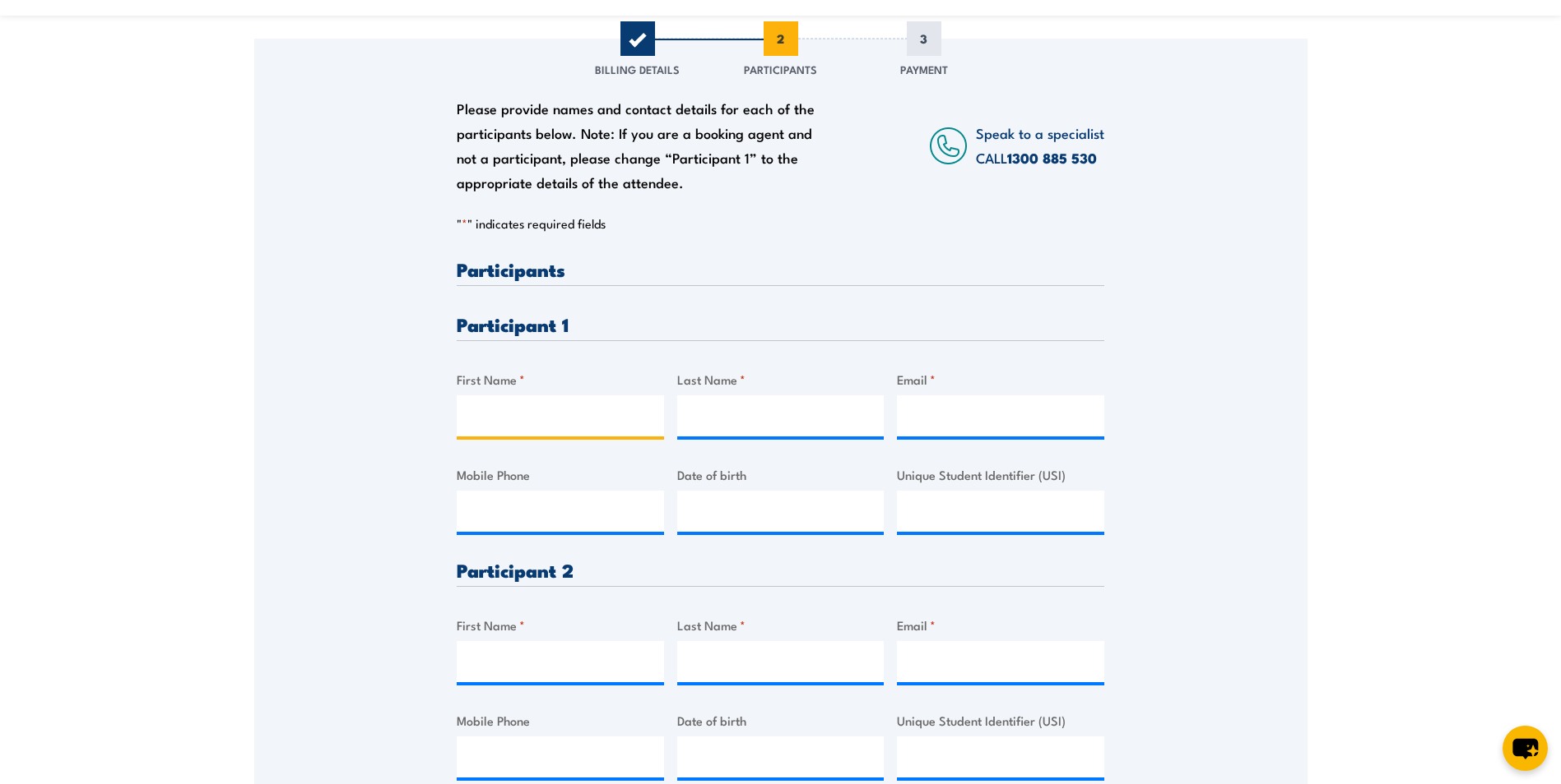
click at [557, 419] on input "First Name *" at bounding box center [560, 416] width 208 height 41
type input "John"
type input "Buckley"
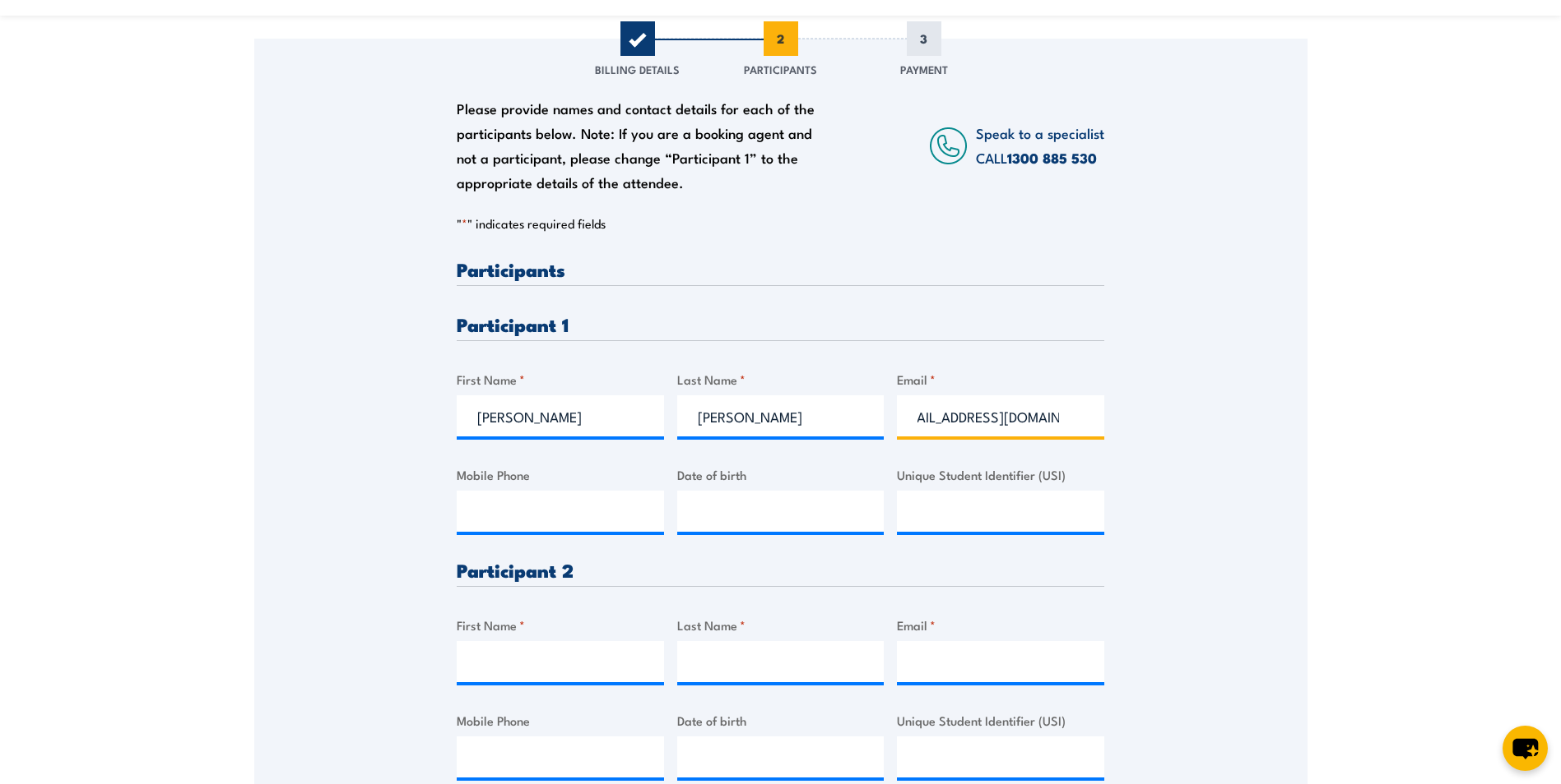
scroll to position [0, 31]
type input "jbuckley@fms-group.com.au"
type input "0414262813"
type input "__/__/____"
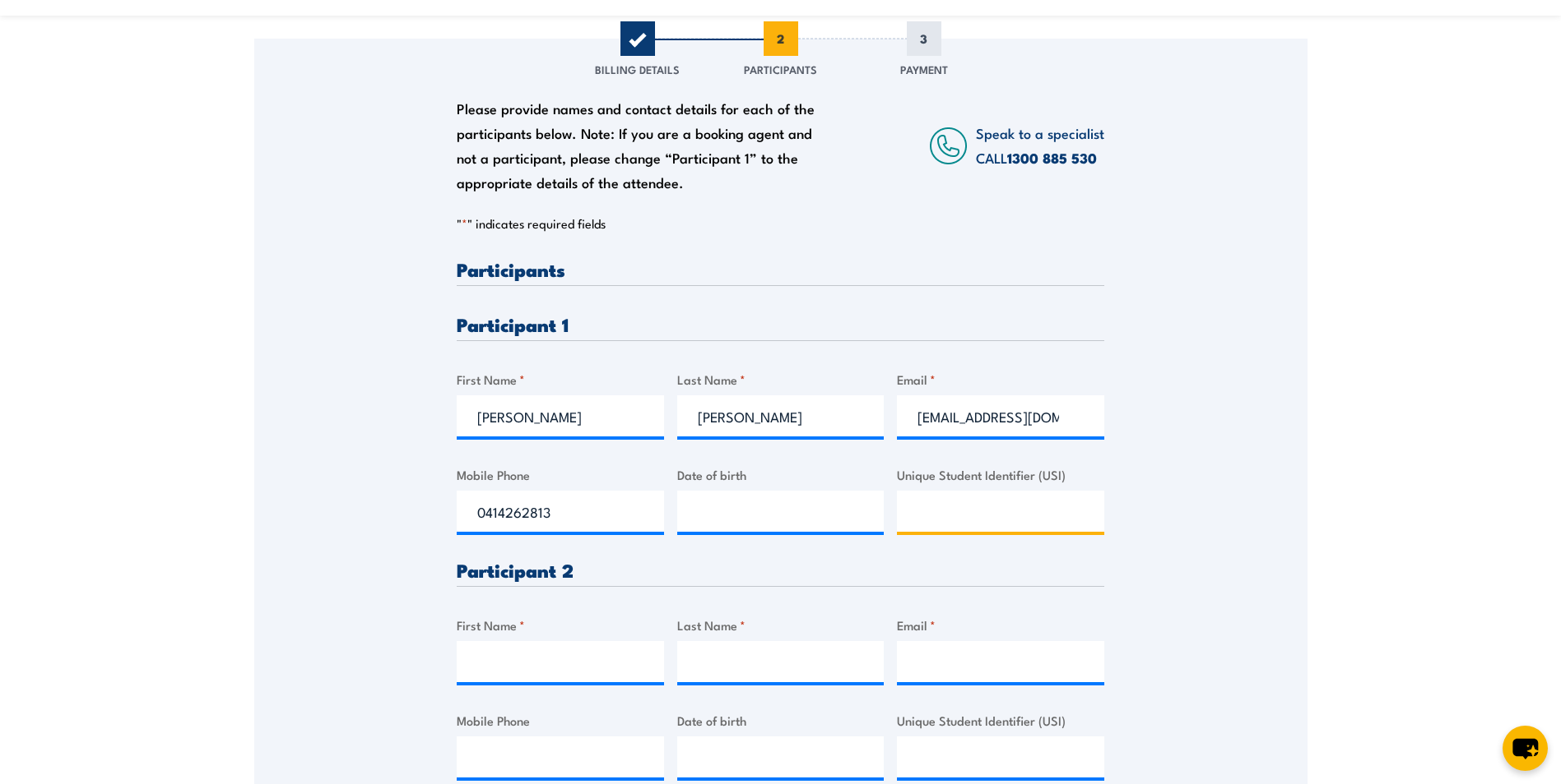
click at [1003, 507] on input "Unique Student Identifier (USI)" at bounding box center [1000, 511] width 208 height 41
paste input "BUK74MDMKB"
type input "BUK74MDMKB"
click at [1249, 523] on div "Please provide names and contact details for each of the participants below. No…" at bounding box center [781, 426] width 1053 height 774
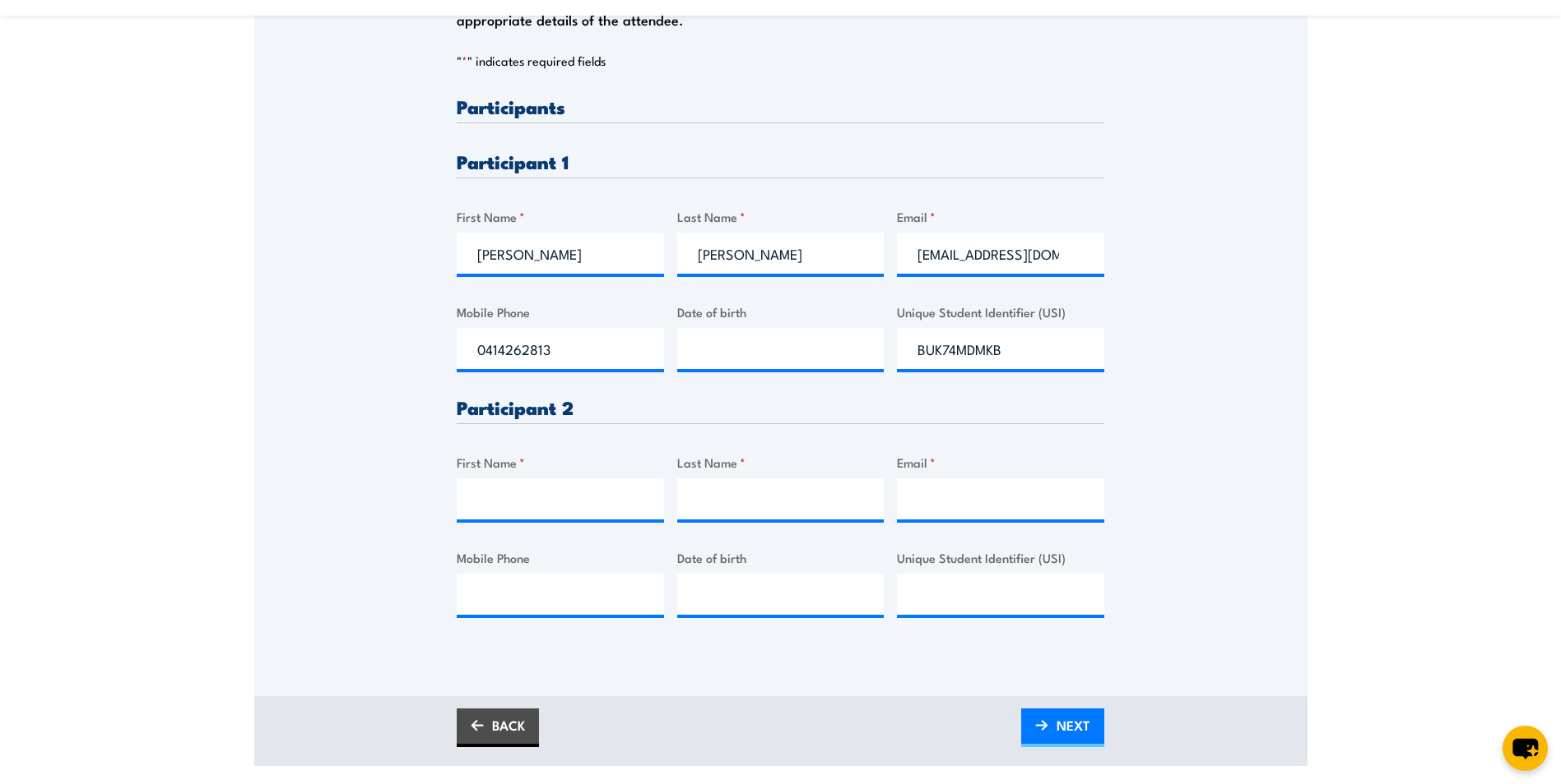
scroll to position [411, 0]
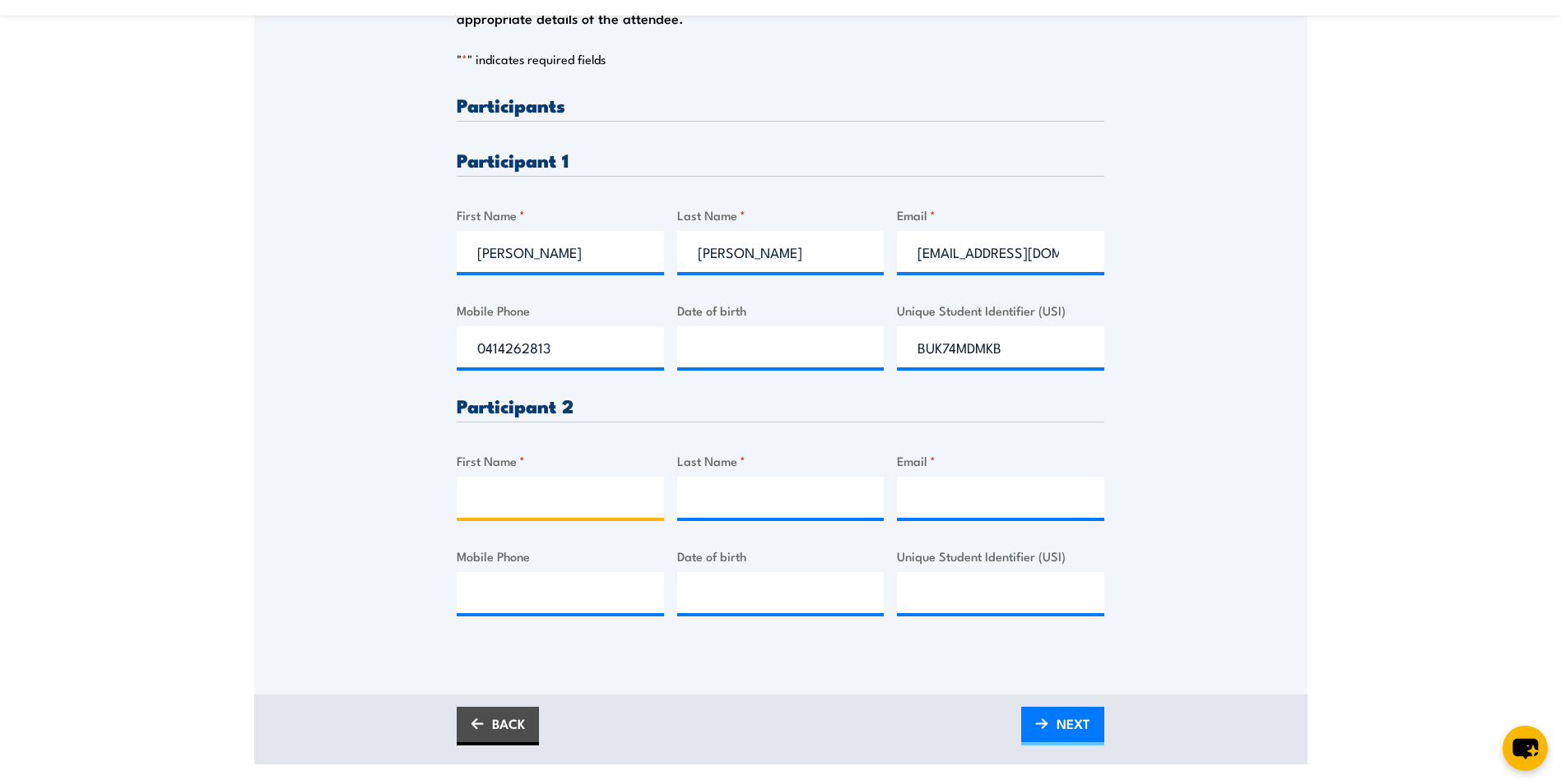
click at [531, 500] on input "First Name *" at bounding box center [560, 497] width 208 height 41
type input "Savinesh"
type input "Narayan"
type input "snarayan@cqfms.com.au"
type input "0433958551"
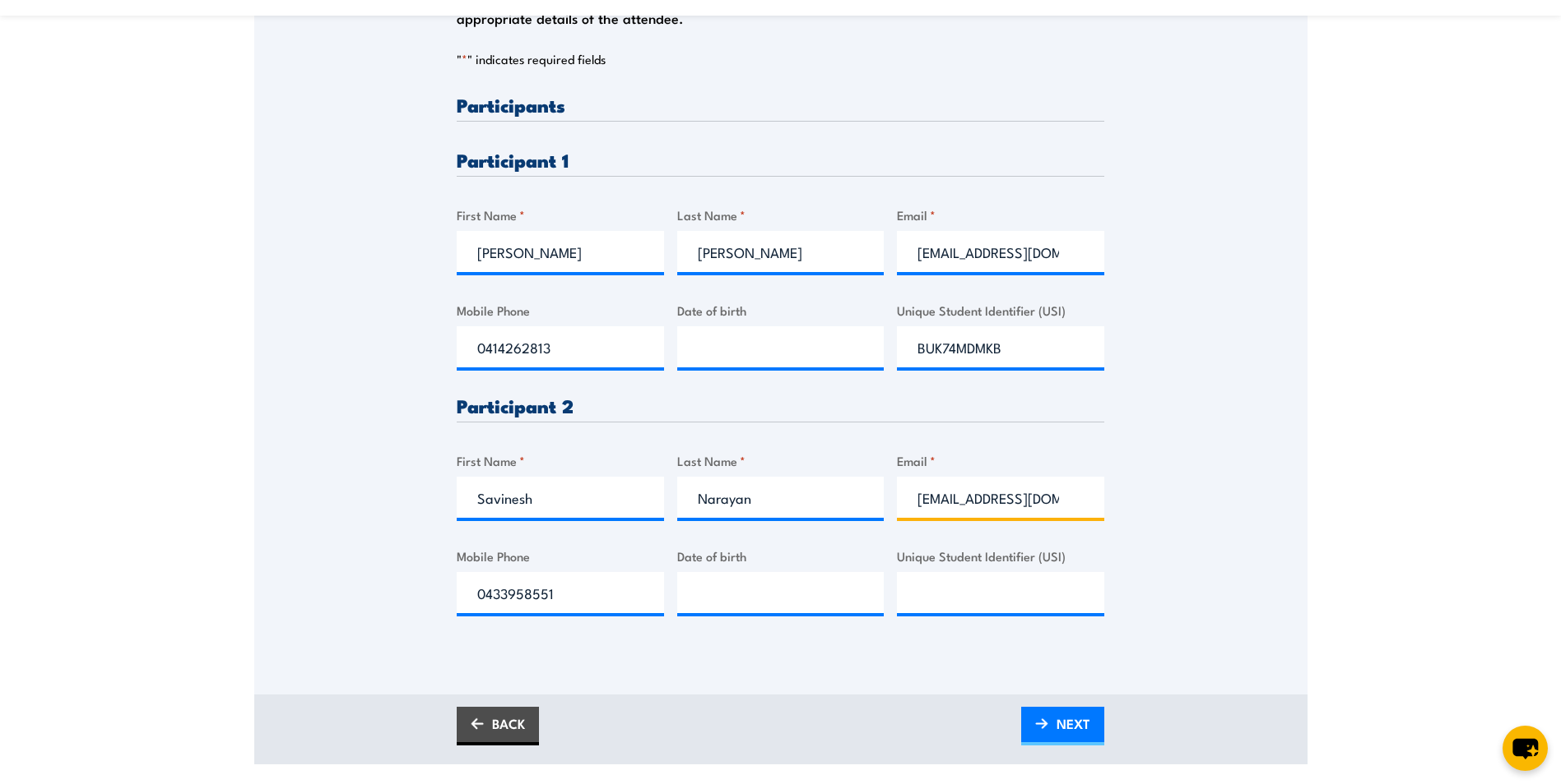
scroll to position [0, 12]
drag, startPoint x: 985, startPoint y: 496, endPoint x: 1350, endPoint y: 517, distance: 365.6
click at [1350, 517] on section "Fire Warden / Chief Fire Warden Training 08:00 2 "" at bounding box center [780, 218] width 1561 height 1094
type input "snarayan@fms-group.com.au"
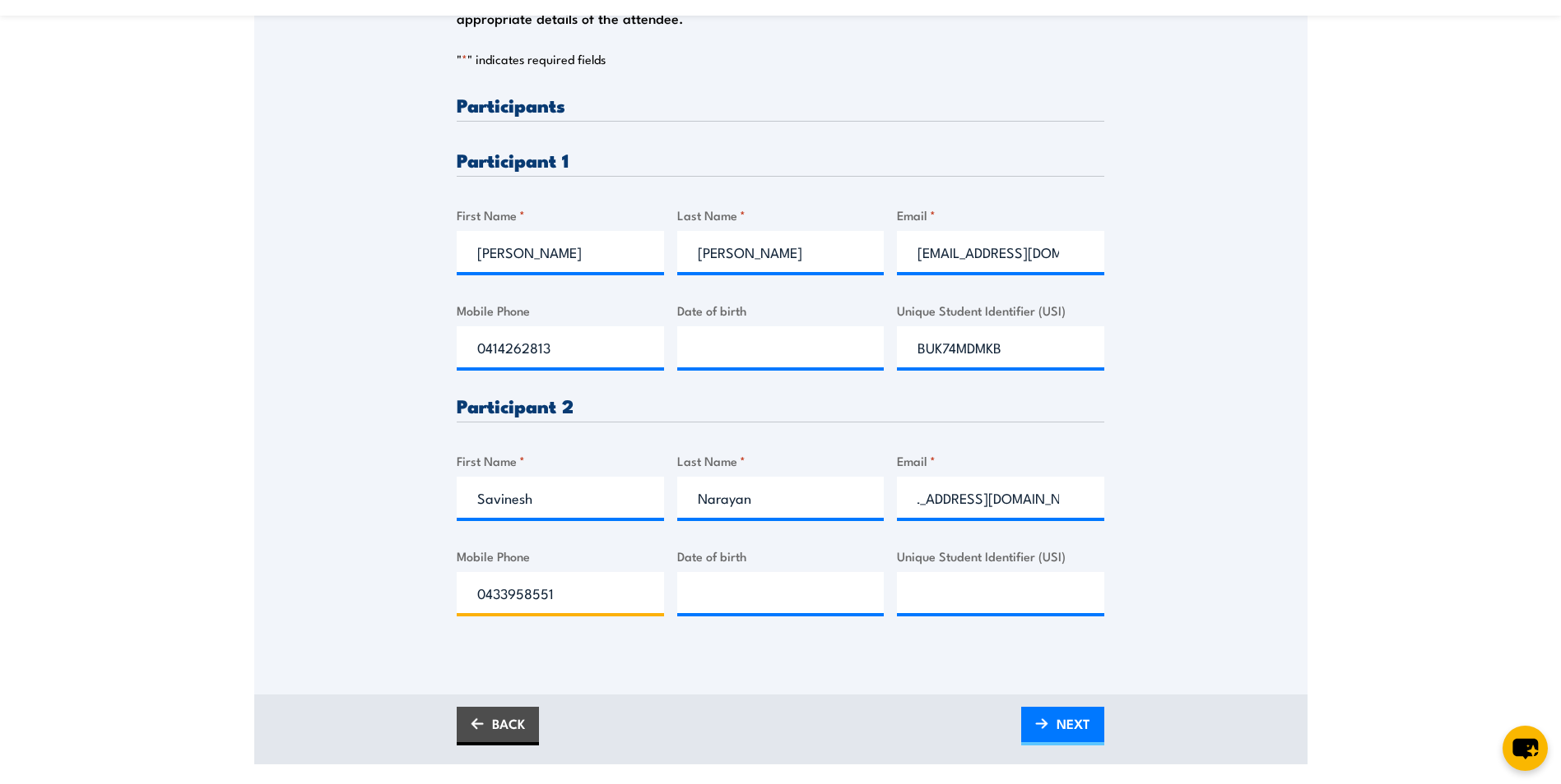
scroll to position [0, 0]
type input "__/__/____"
click at [951, 592] on input "Unique Student Identifier (USI)" at bounding box center [1000, 592] width 208 height 41
paste input "FWPUWZNSP3"
type input "FWPUWZNSP3"
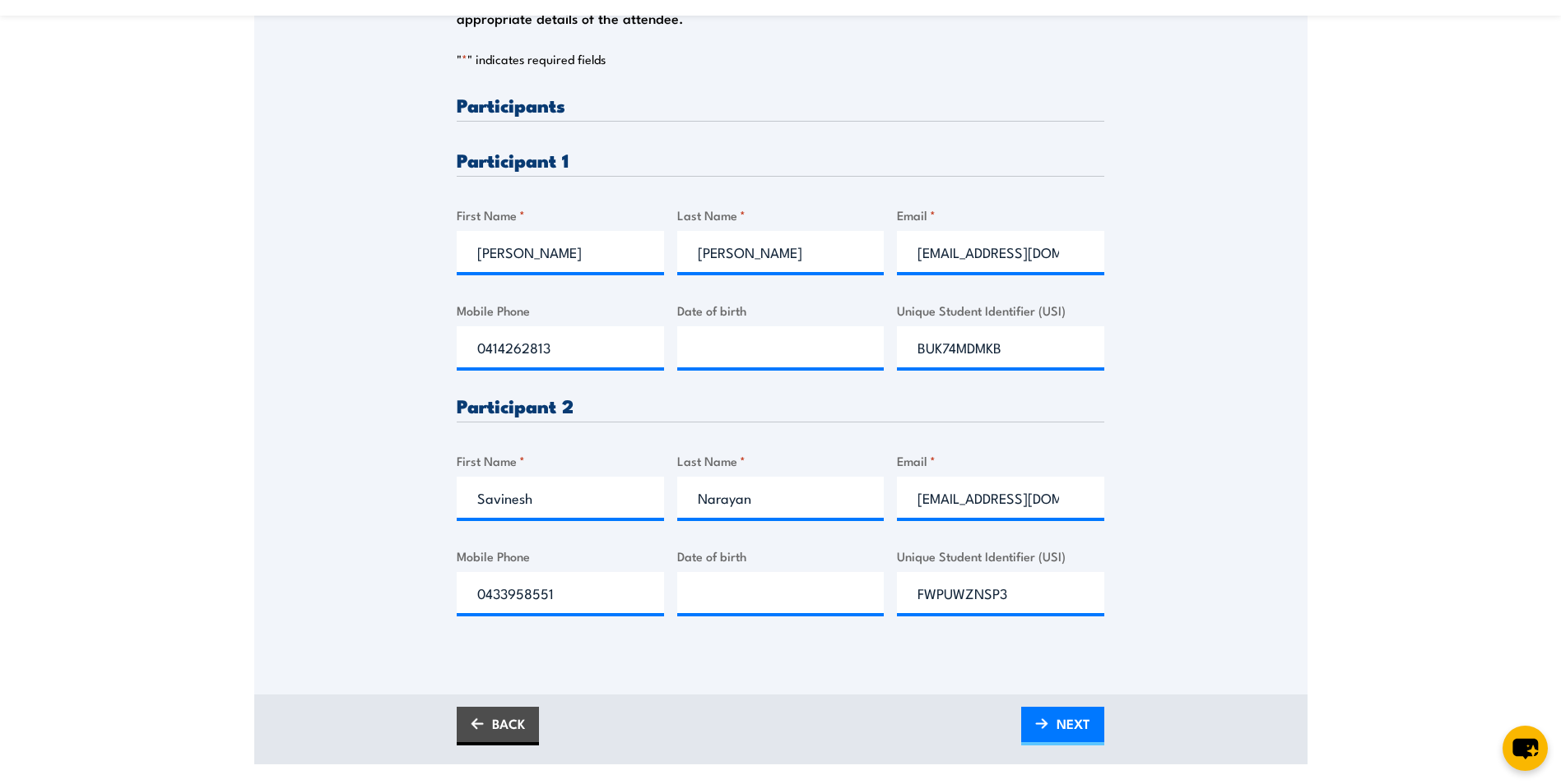
click at [1177, 604] on div "Please provide names and contact details for each of the participants below. No…" at bounding box center [781, 261] width 1053 height 774
click at [1065, 724] on span "NEXT" at bounding box center [1073, 723] width 34 height 43
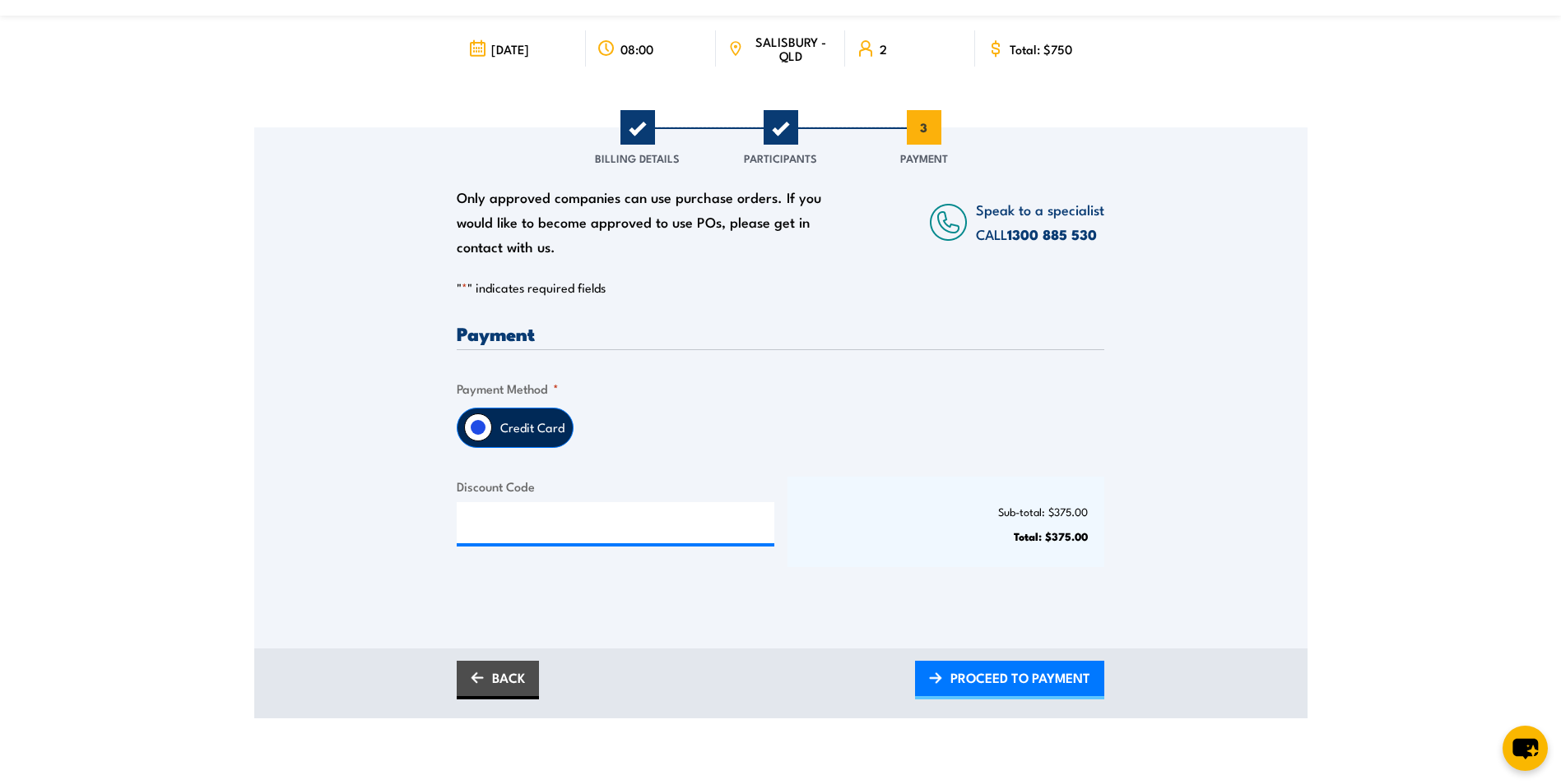
scroll to position [164, 0]
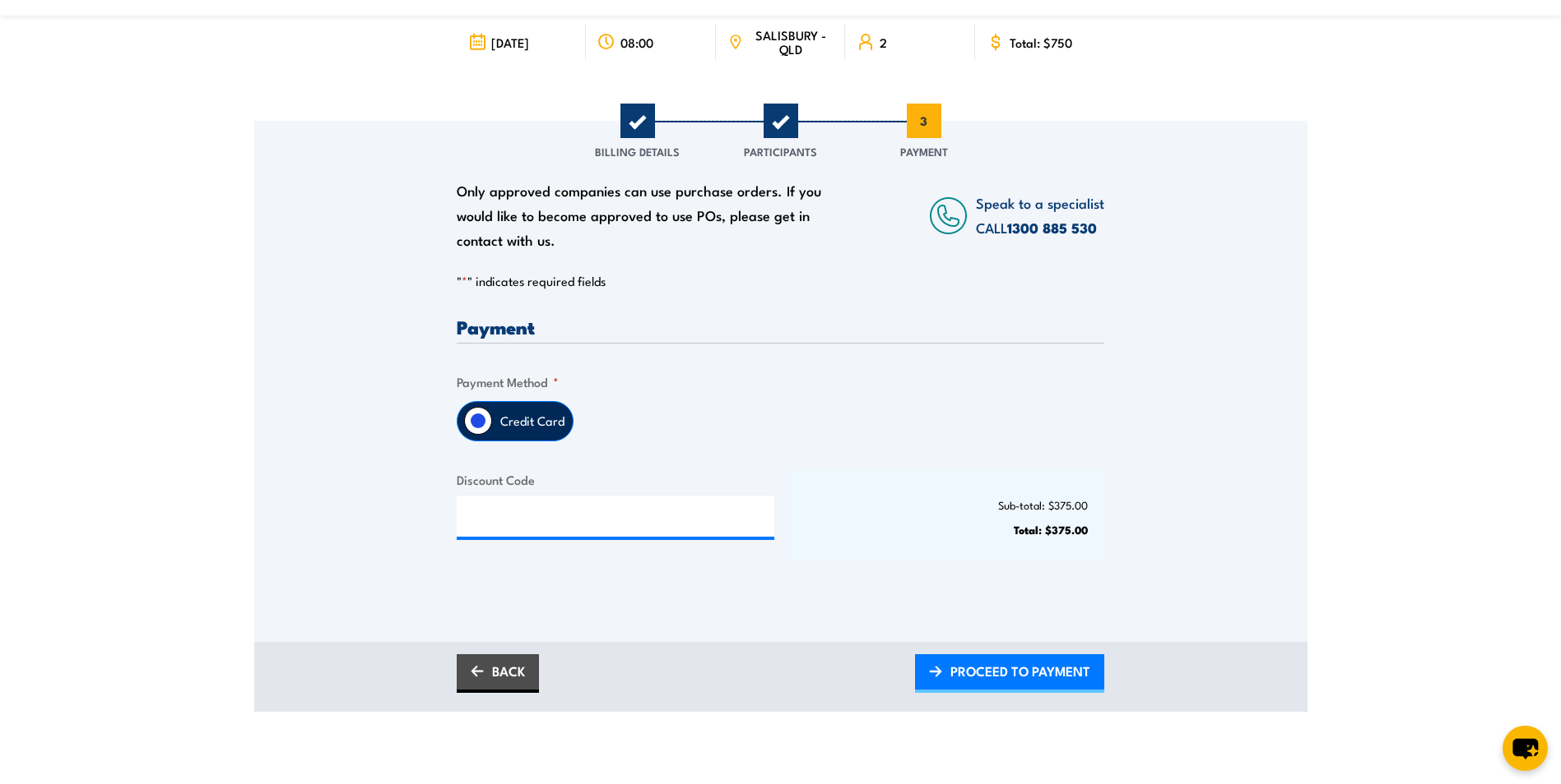
click at [742, 443] on div "Payment Only approved companies can use purchase orders. If you would like to b…" at bounding box center [780, 453] width 648 height 272
click at [1020, 659] on span "PROCEED TO PAYMENT" at bounding box center [1020, 671] width 140 height 43
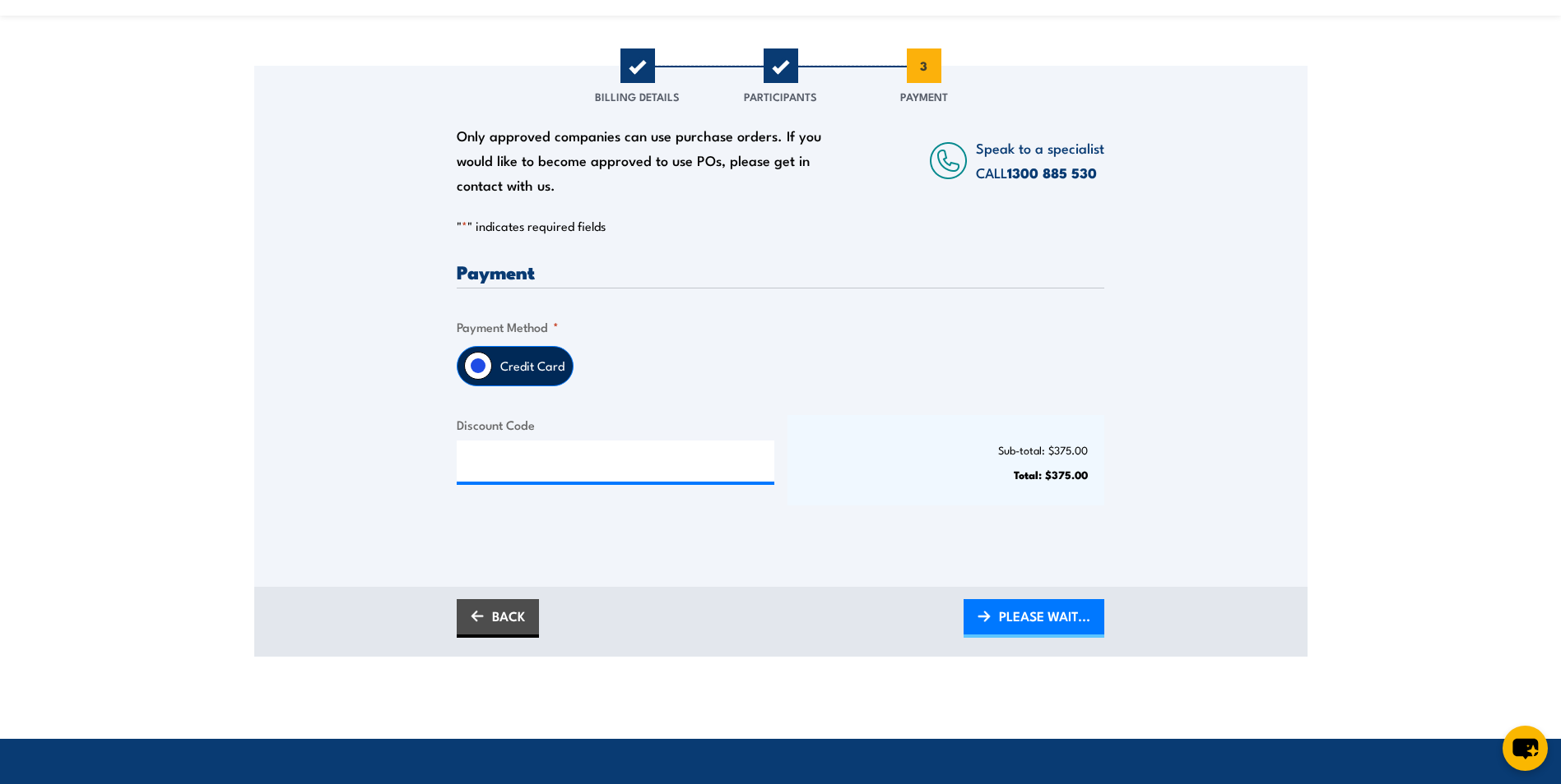
scroll to position [328, 0]
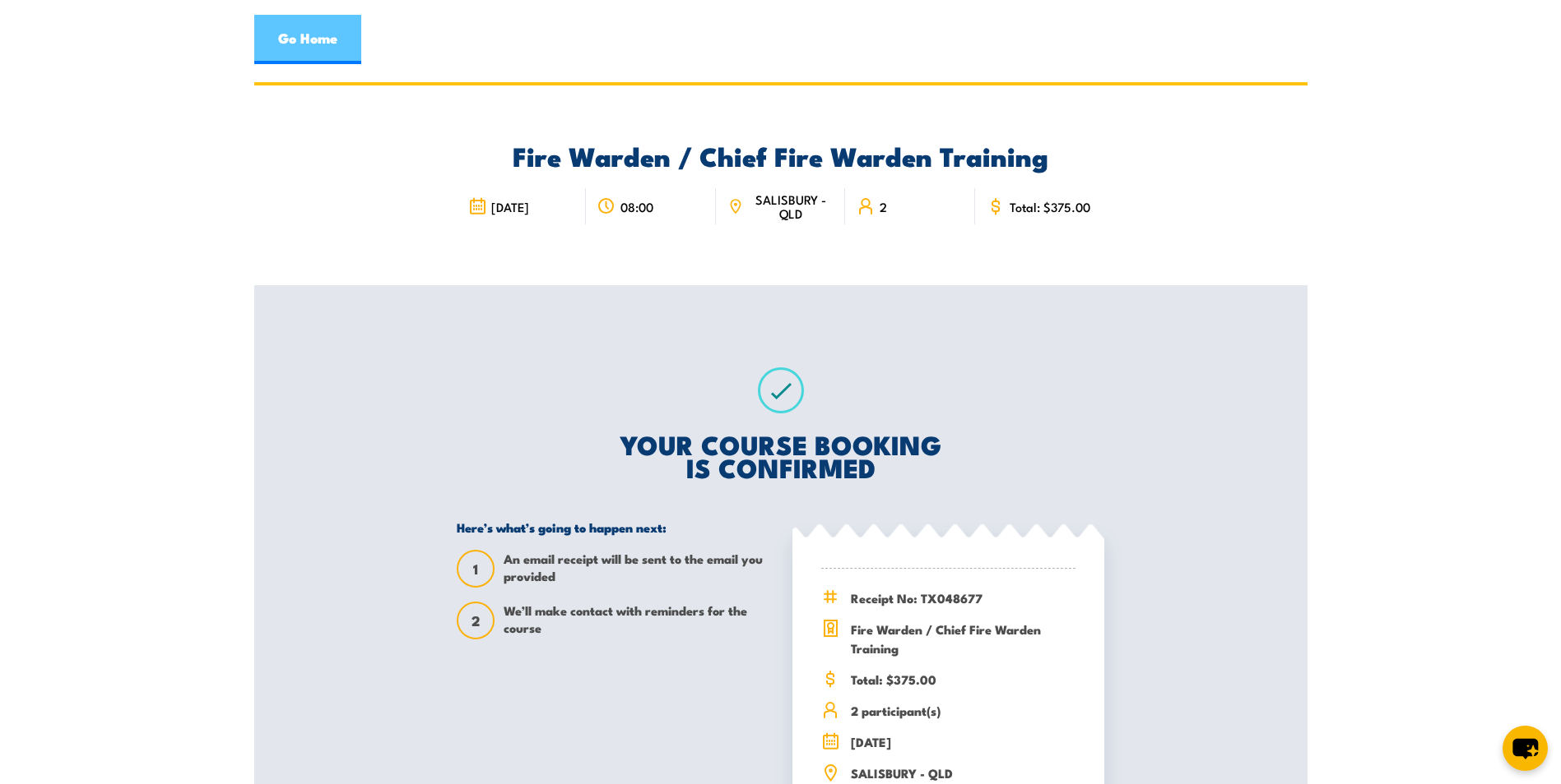
click at [328, 41] on link "Go Home" at bounding box center [307, 40] width 107 height 49
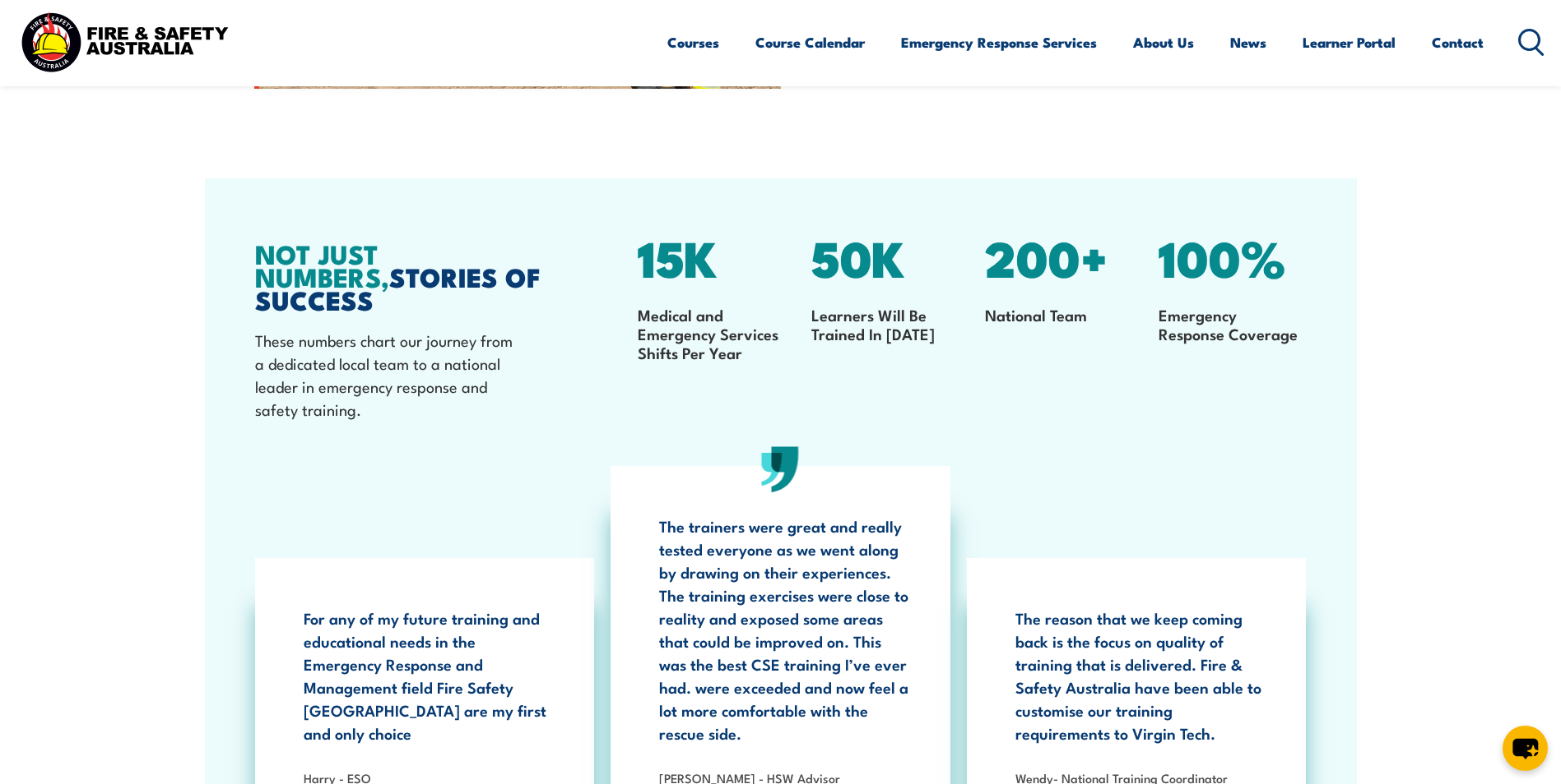
scroll to position [2467, 0]
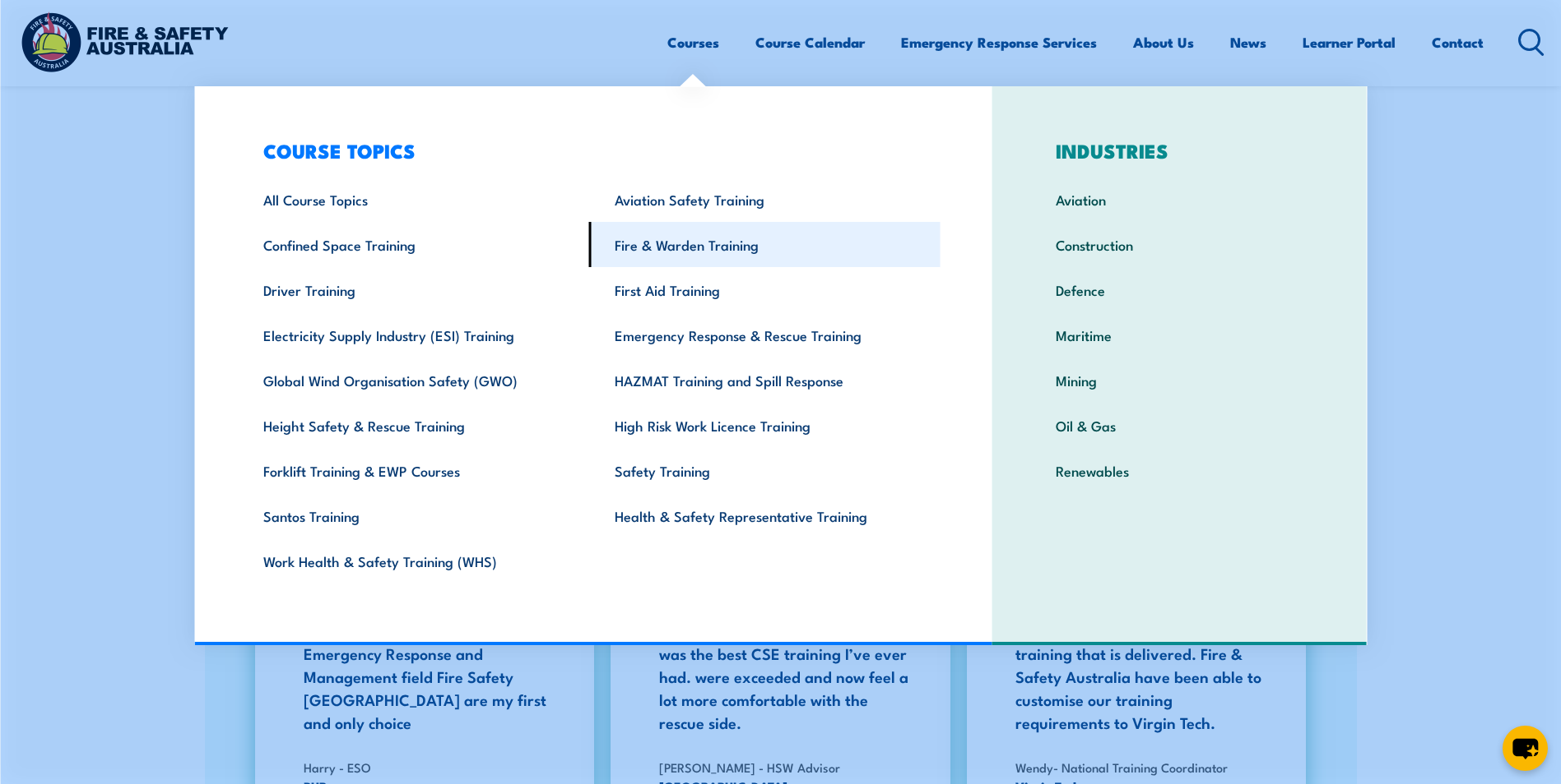
click at [710, 242] on link "Fire & Warden Training" at bounding box center [765, 244] width 352 height 45
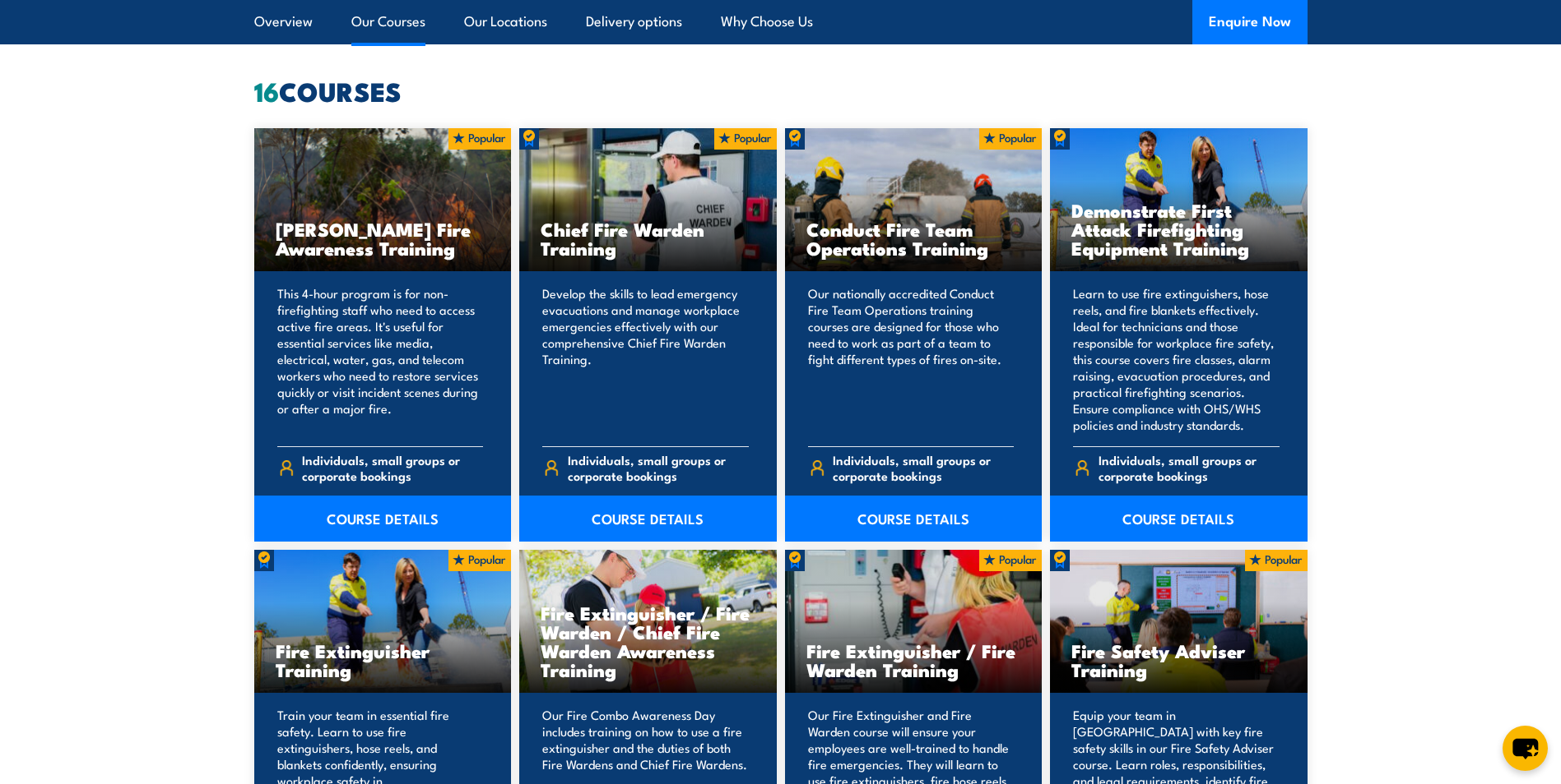
scroll to position [1233, 0]
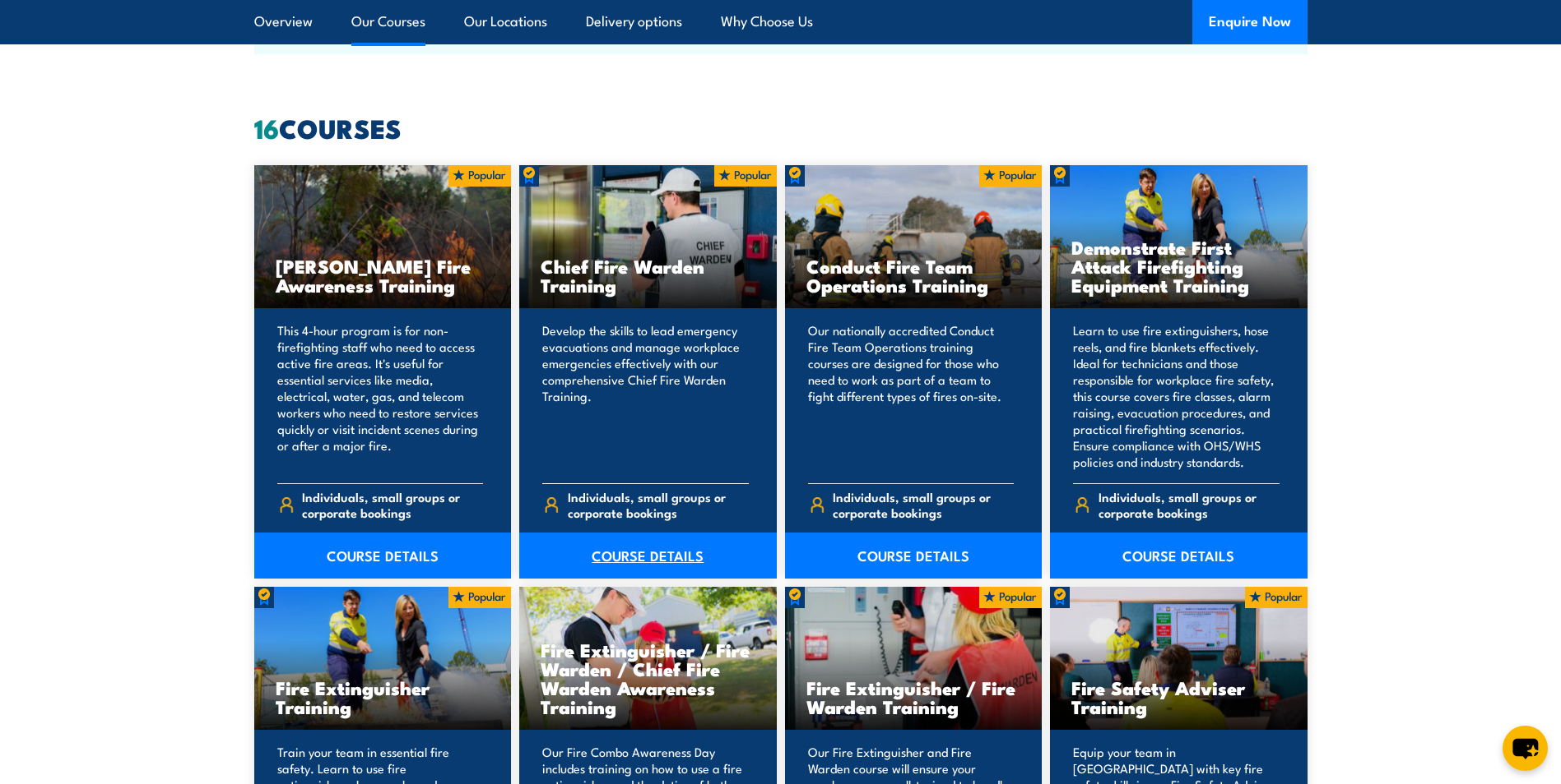
click at [652, 539] on link "COURSE DETAILS" at bounding box center [648, 555] width 257 height 46
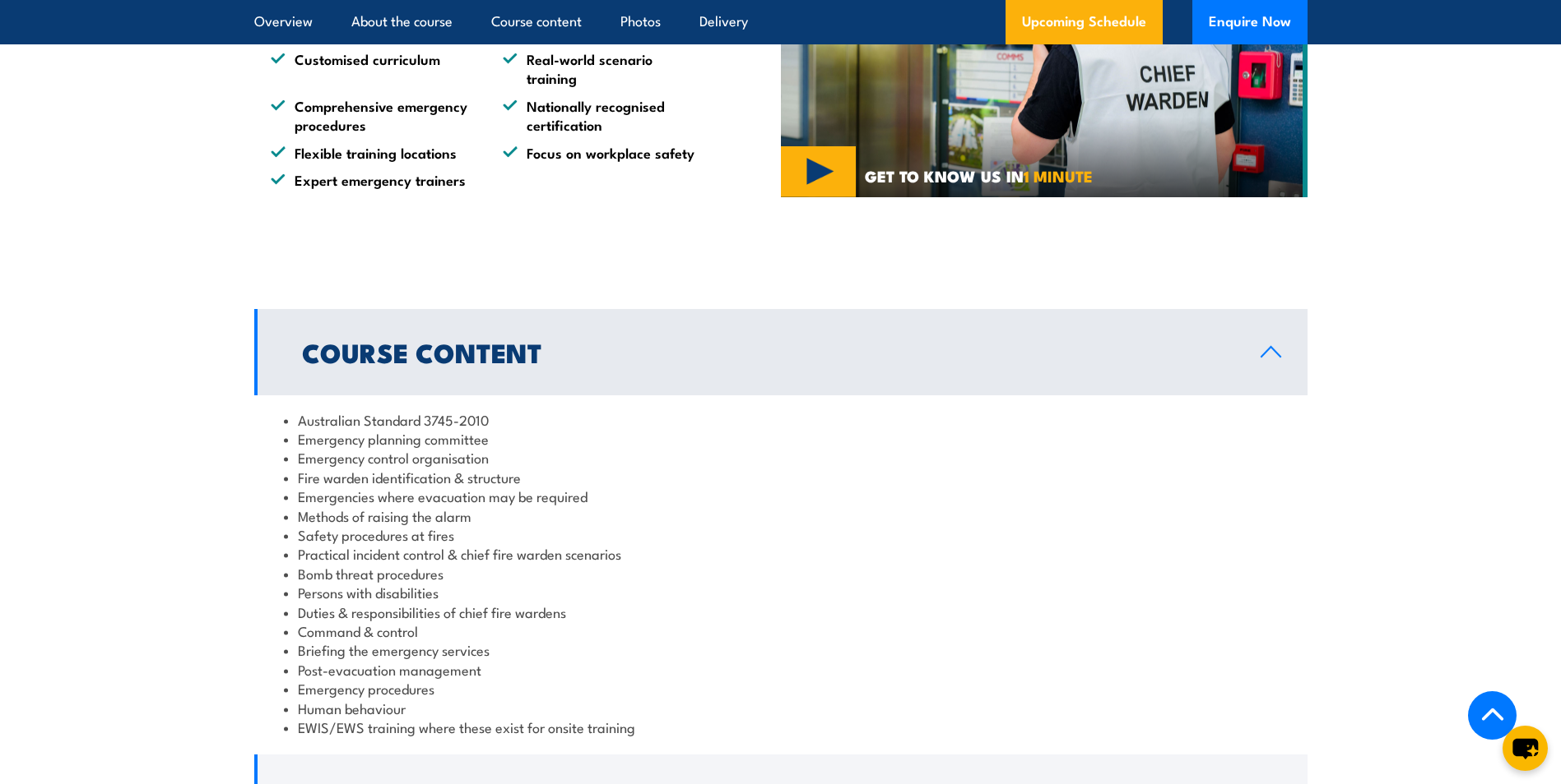
scroll to position [1480, 0]
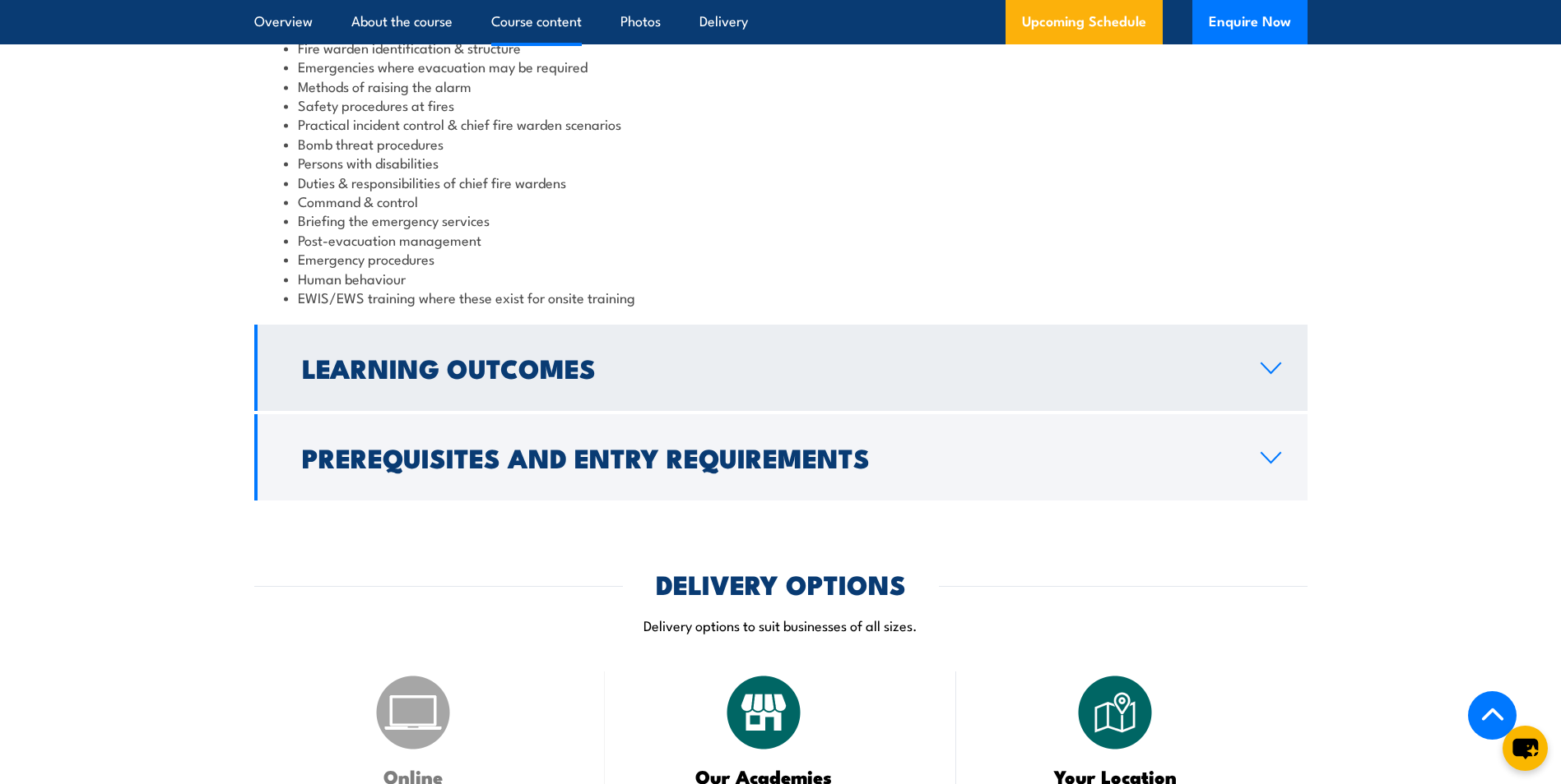
click at [571, 379] on h2 "Learning Outcomes" at bounding box center [768, 367] width 932 height 23
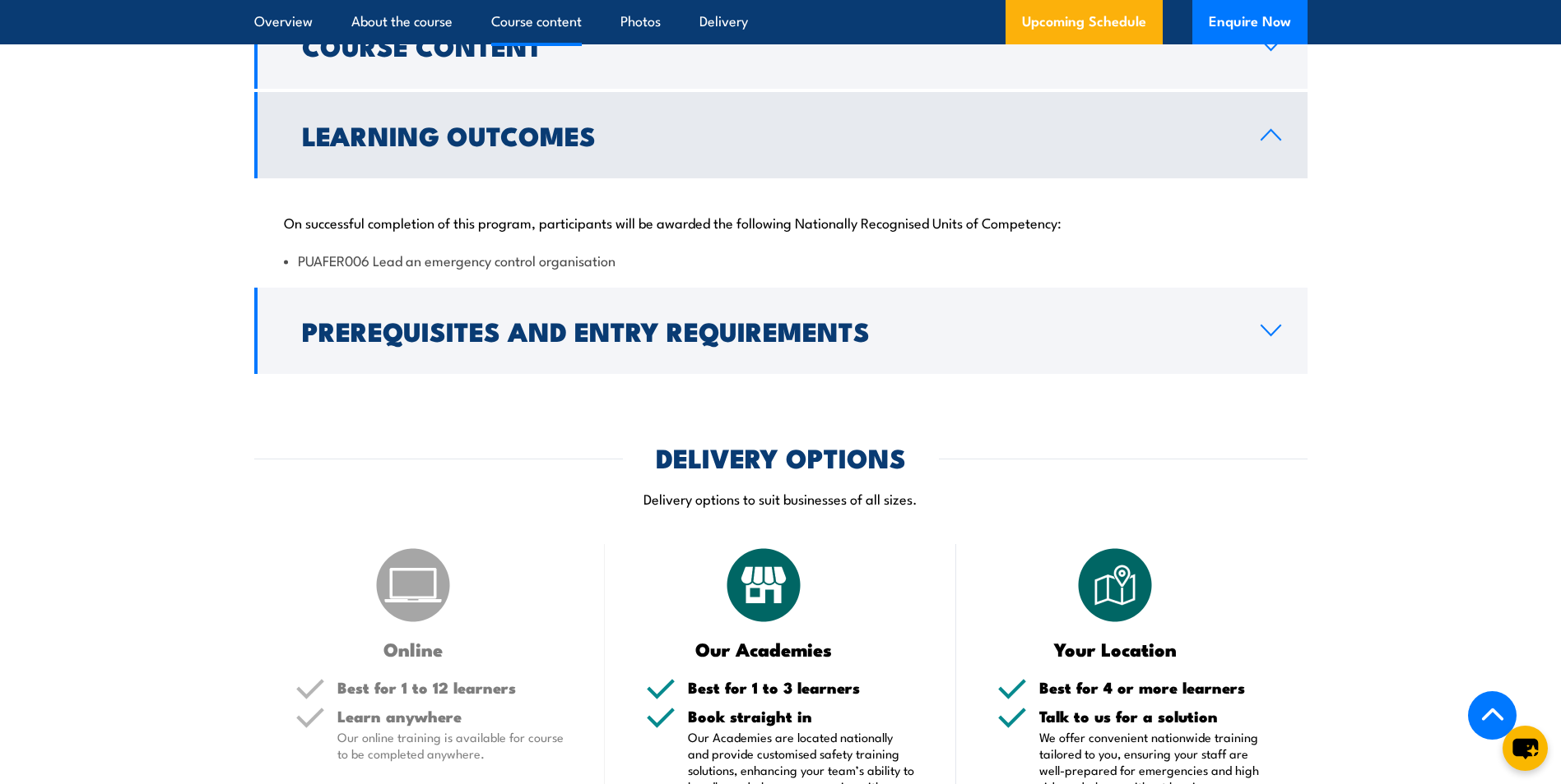
scroll to position [1454, 0]
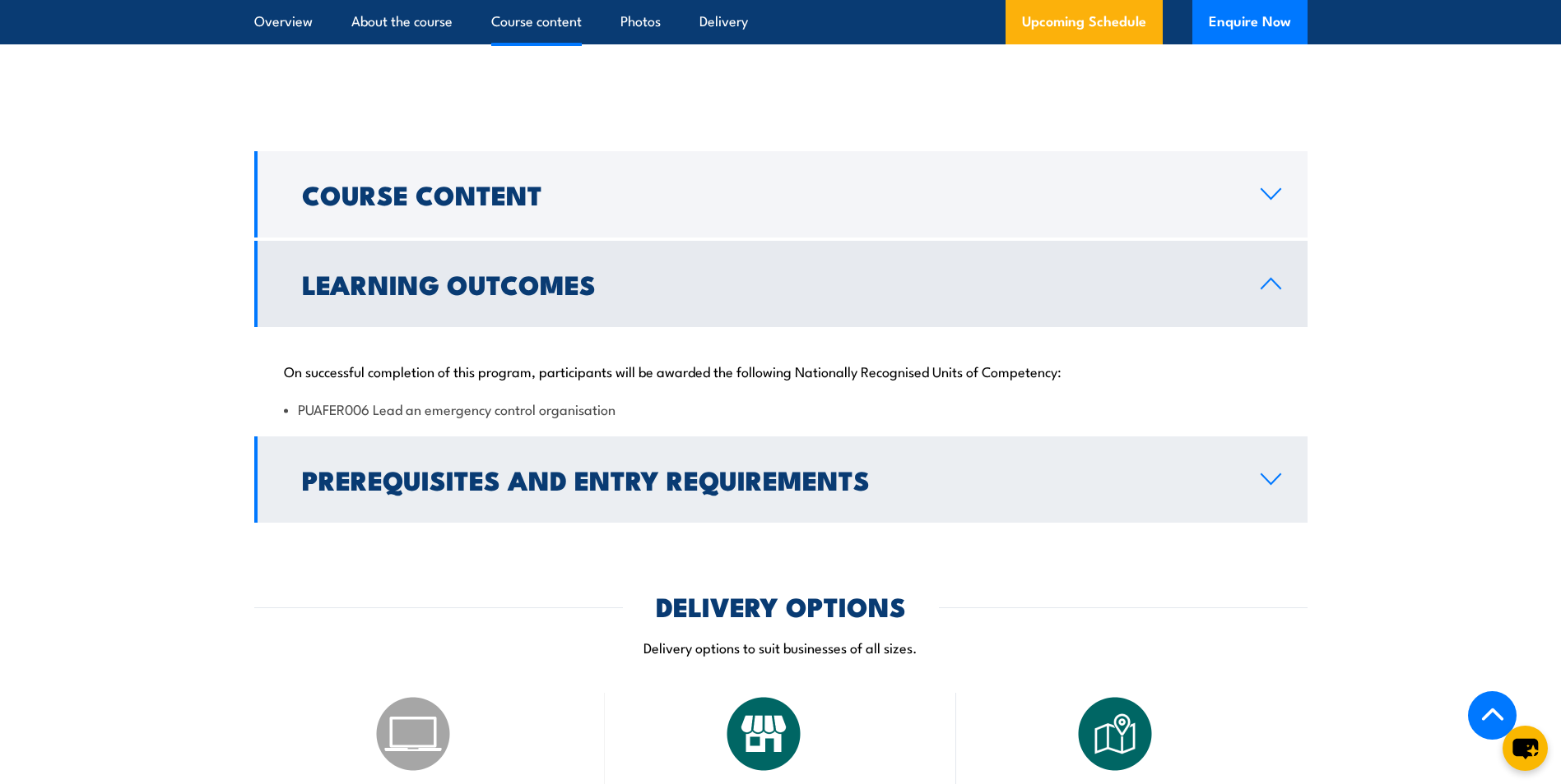
click at [699, 488] on h2 "Prerequisites and Entry Requirements" at bounding box center [768, 479] width 932 height 23
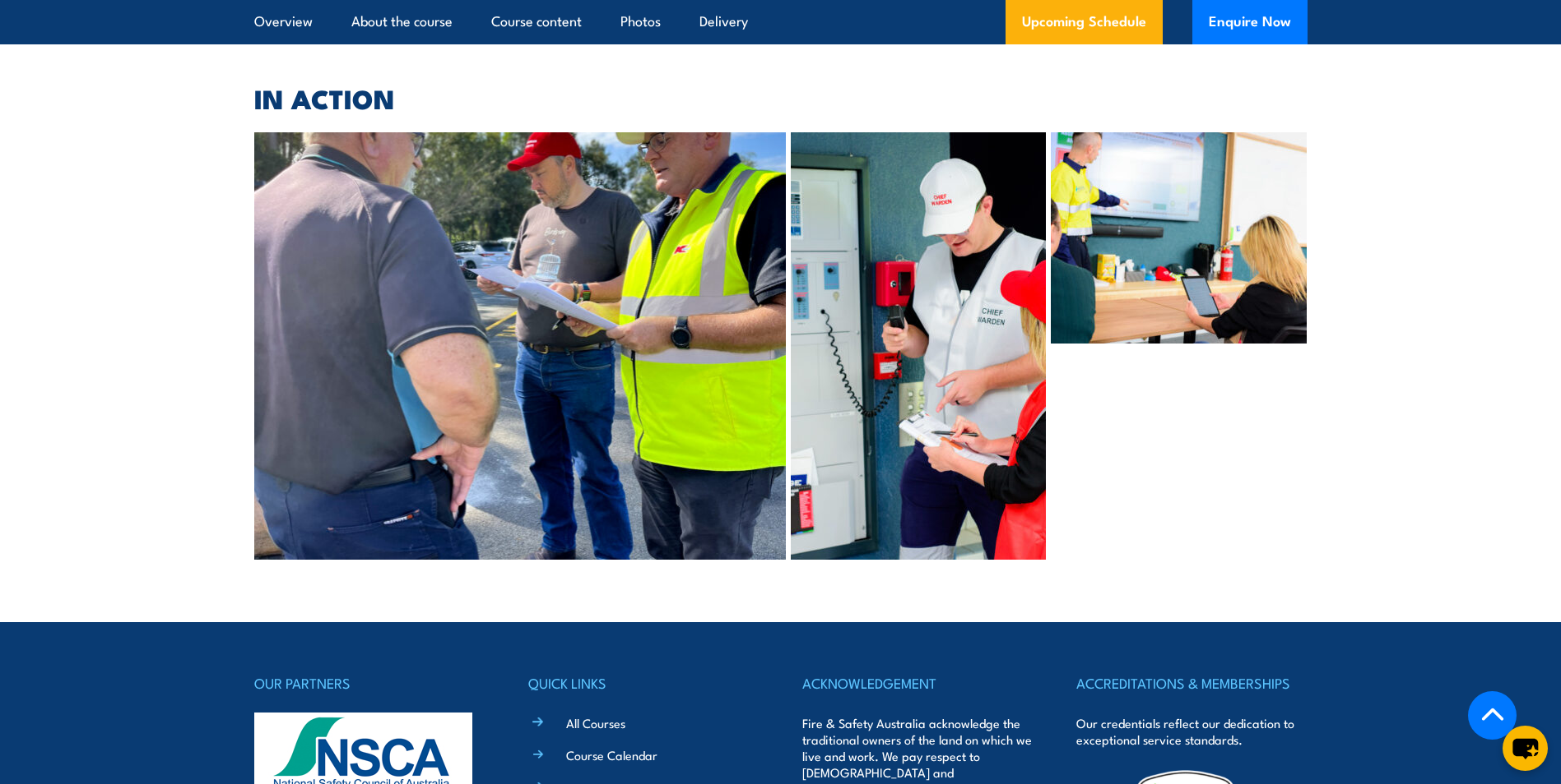
scroll to position [7822, 0]
